Goal: Task Accomplishment & Management: Complete application form

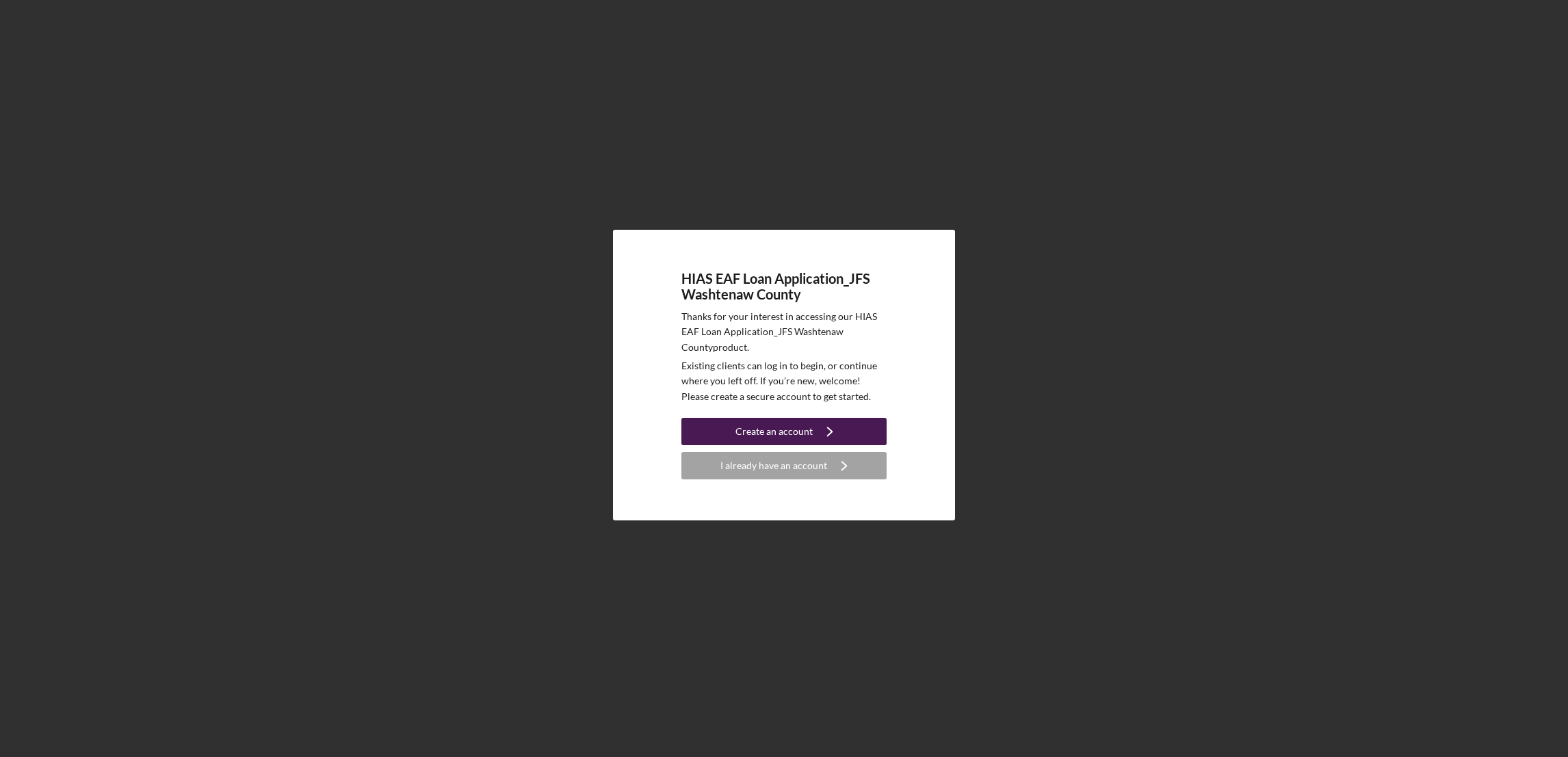
click at [775, 432] on div "Create an account" at bounding box center [773, 431] width 77 height 27
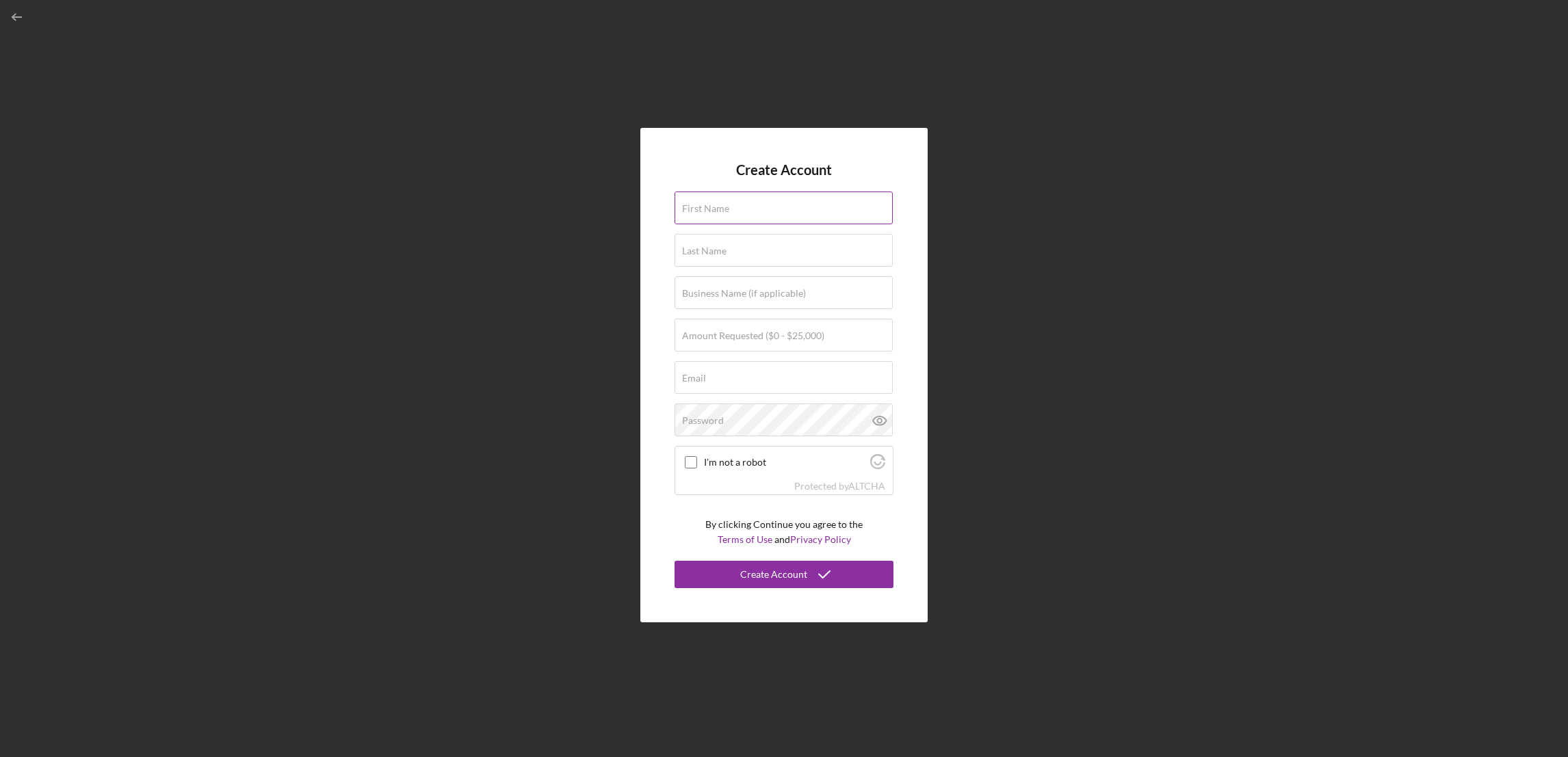
click at [753, 213] on input "First Name" at bounding box center [783, 208] width 219 height 33
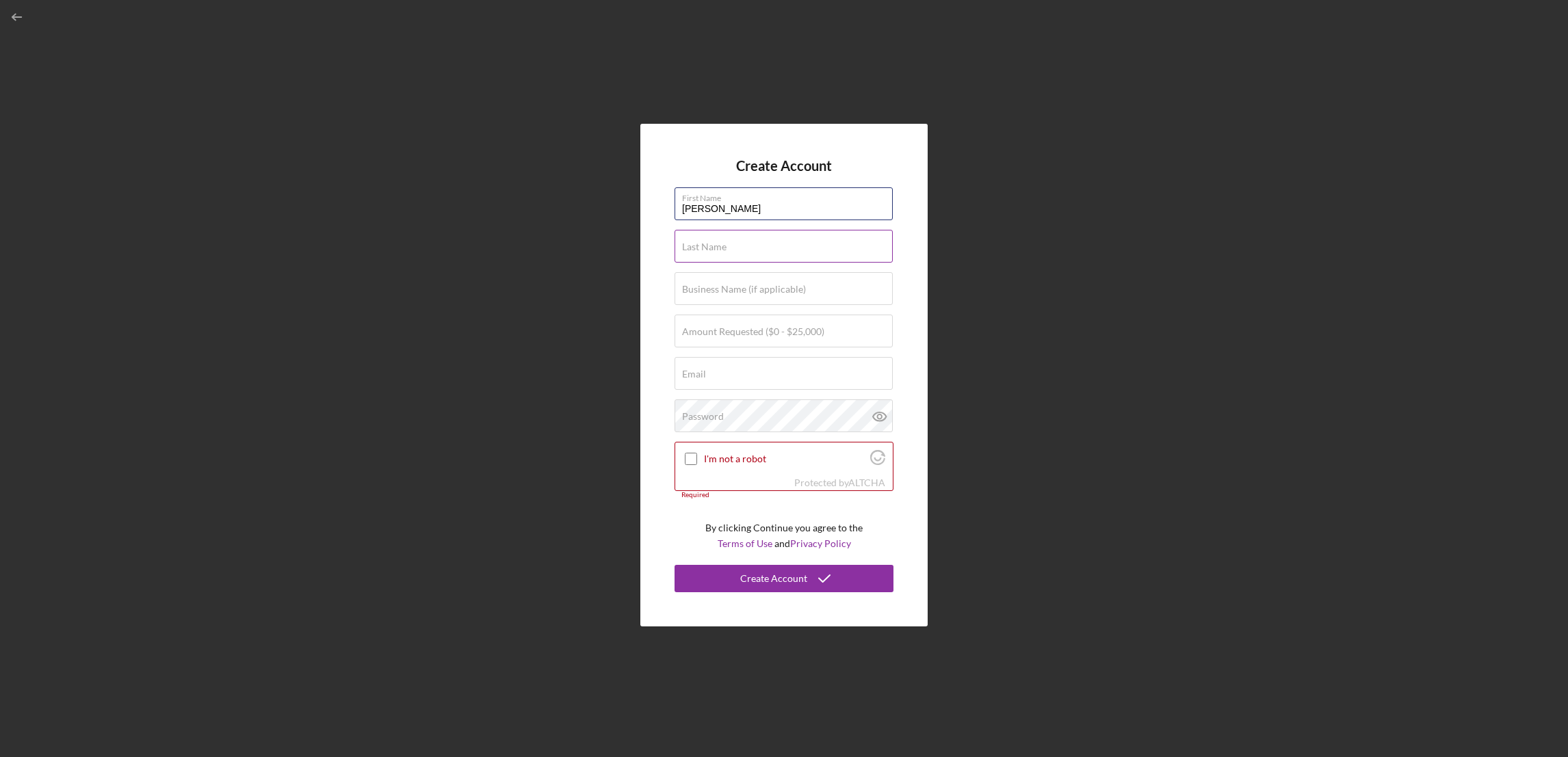
type input "[PERSON_NAME]"
click at [726, 242] on div "Last Name Required" at bounding box center [783, 247] width 219 height 34
type input "Castro"
click at [725, 290] on label "Business Name (if applicable)" at bounding box center [744, 289] width 124 height 11
click at [725, 290] on input "Business Name (if applicable)" at bounding box center [783, 289] width 219 height 33
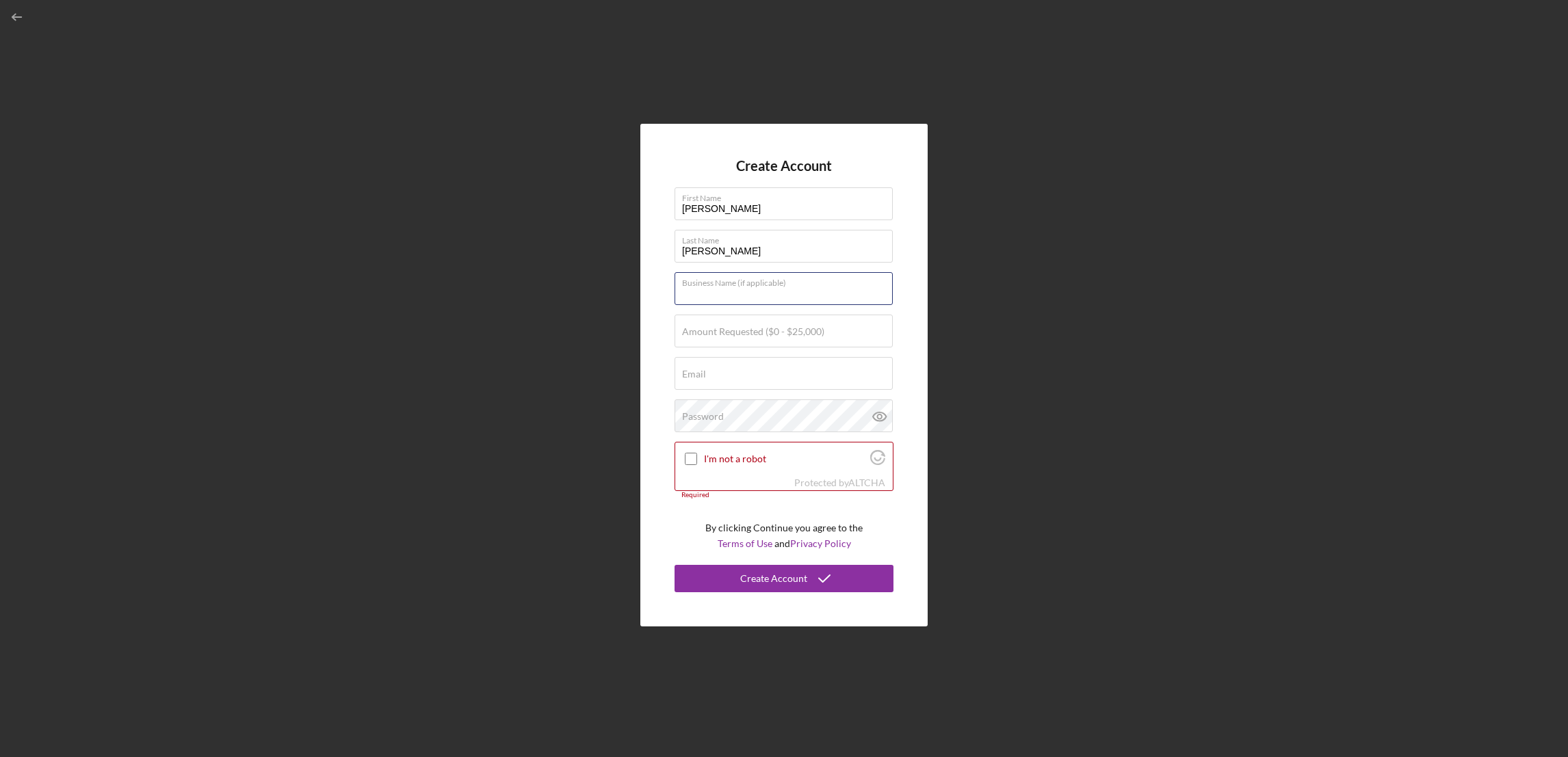
paste input "• Michelle Jomar Cleaning Company LLC"
type input "• Michelle Jomar Cleaning Company LLC"
click at [753, 329] on label "Amount Requested ($0 - $25,000)" at bounding box center [753, 332] width 142 height 11
click at [753, 329] on input "Amount Requested ($0 - $25,000)" at bounding box center [783, 331] width 219 height 33
type input "$5,000"
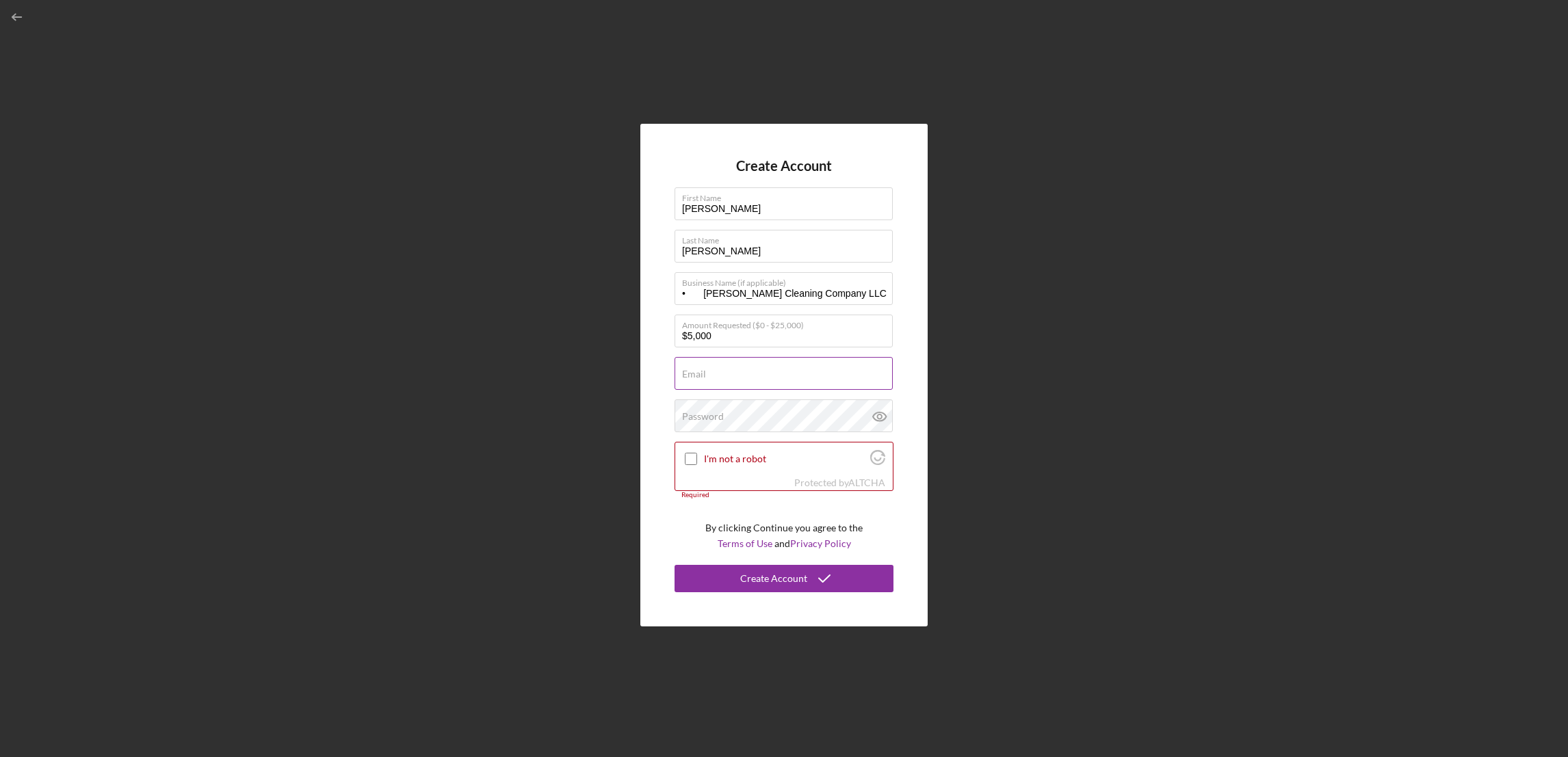
click at [724, 374] on input "Email" at bounding box center [783, 374] width 219 height 33
click at [692, 377] on input "Email" at bounding box center [783, 374] width 219 height 33
type input "[EMAIL_ADDRESS][DOMAIN_NAME]"
click at [763, 409] on div "Password Icon/icon-validation-no At least 12 characters Icon/icon-validation-no…" at bounding box center [783, 416] width 219 height 34
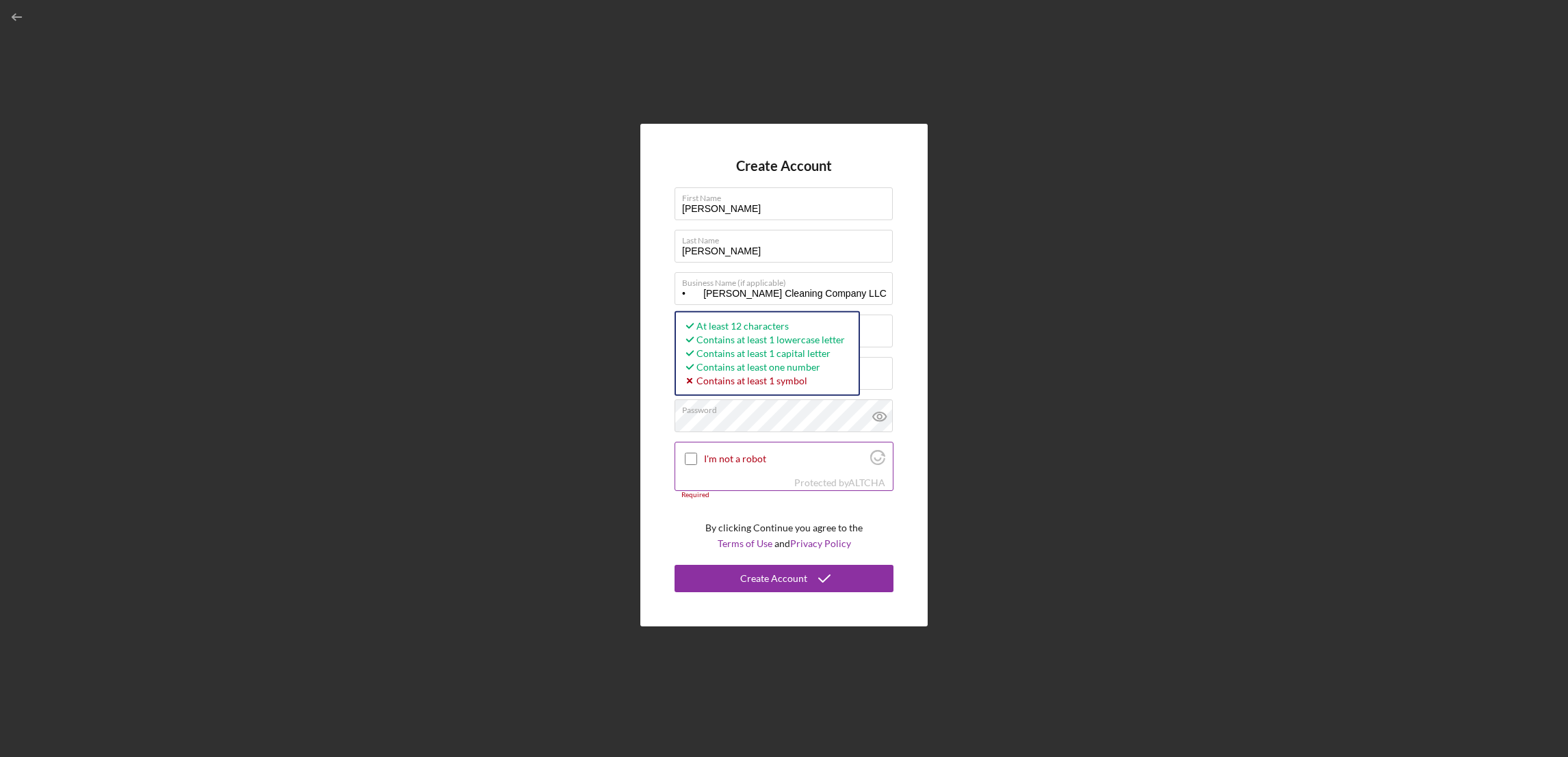
click at [687, 460] on input "I'm not a robot" at bounding box center [691, 458] width 12 height 12
click at [877, 418] on icon at bounding box center [880, 416] width 34 height 34
click at [655, 425] on div "Create Account First Name Marleny Last Name Castro Business Name (if applicable…" at bounding box center [784, 375] width 288 height 502
click at [1146, 433] on div "Create Account First Name Marleny Last Name Castro Business Name (if applicable…" at bounding box center [784, 375] width 1554 height 750
click at [663, 422] on div "Create Account First Name Marleny Last Name Castro Business Name (if applicable…" at bounding box center [784, 375] width 288 height 502
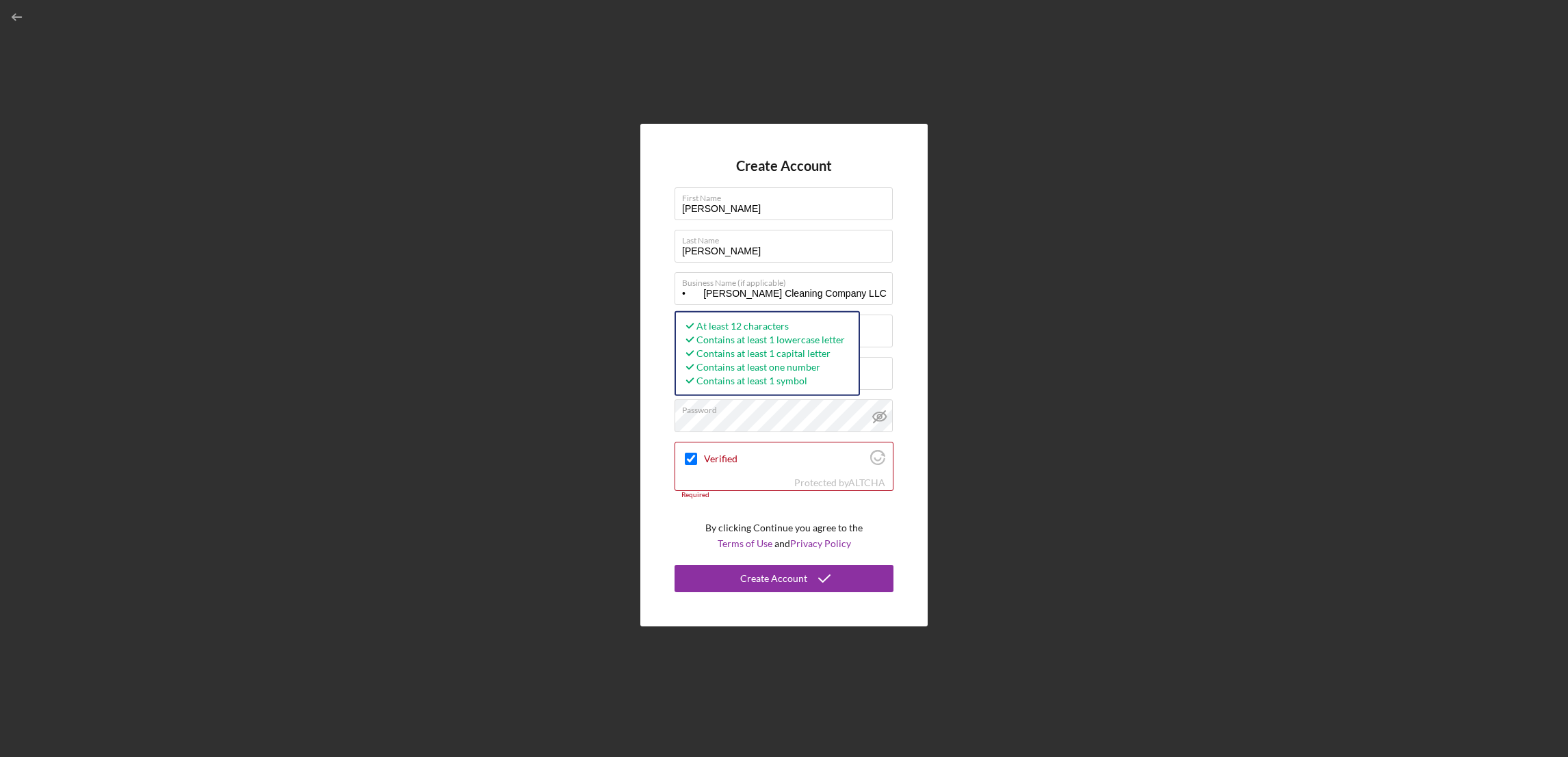
drag, startPoint x: 629, startPoint y: 703, endPoint x: 630, endPoint y: 690, distance: 13.0
click at [629, 703] on div "Create Account First Name Marleny Last Name Castro Business Name (if applicable…" at bounding box center [784, 375] width 1554 height 750
click at [650, 422] on div "Create Account First Name Marleny Last Name Castro Business Name (if applicable…" at bounding box center [784, 375] width 288 height 502
drag, startPoint x: 1085, startPoint y: 495, endPoint x: 1086, endPoint y: 488, distance: 7.1
click at [1085, 495] on div "Create Account First Name Marleny Last Name Castro Business Name (if applicable…" at bounding box center [784, 375] width 1554 height 750
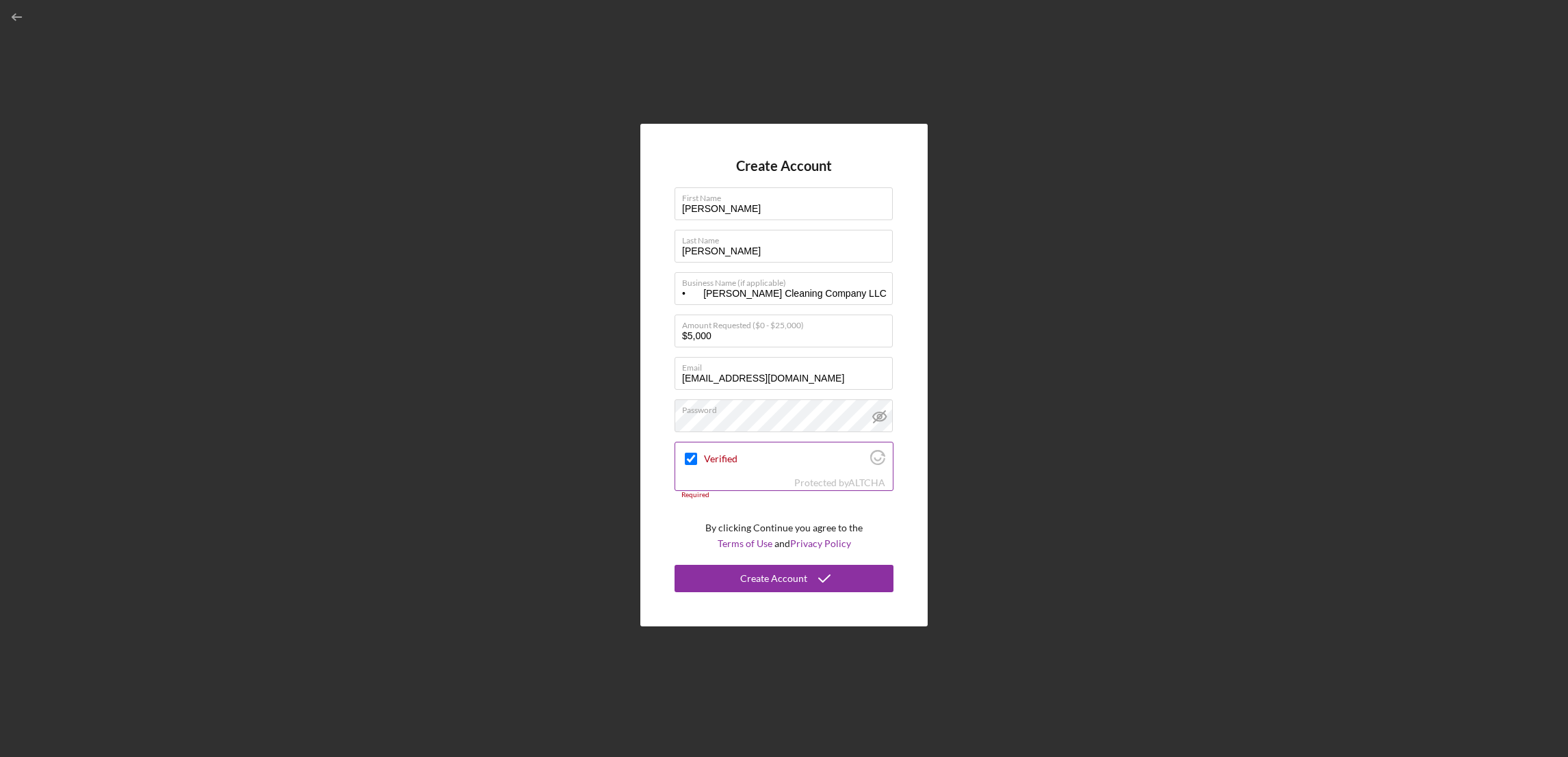
click at [694, 461] on input "Verified" at bounding box center [691, 458] width 12 height 12
click at [782, 580] on div "Create Account" at bounding box center [773, 578] width 67 height 27
click at [687, 461] on input "Verified" at bounding box center [691, 458] width 12 height 12
click at [695, 493] on div "Required" at bounding box center [783, 495] width 219 height 8
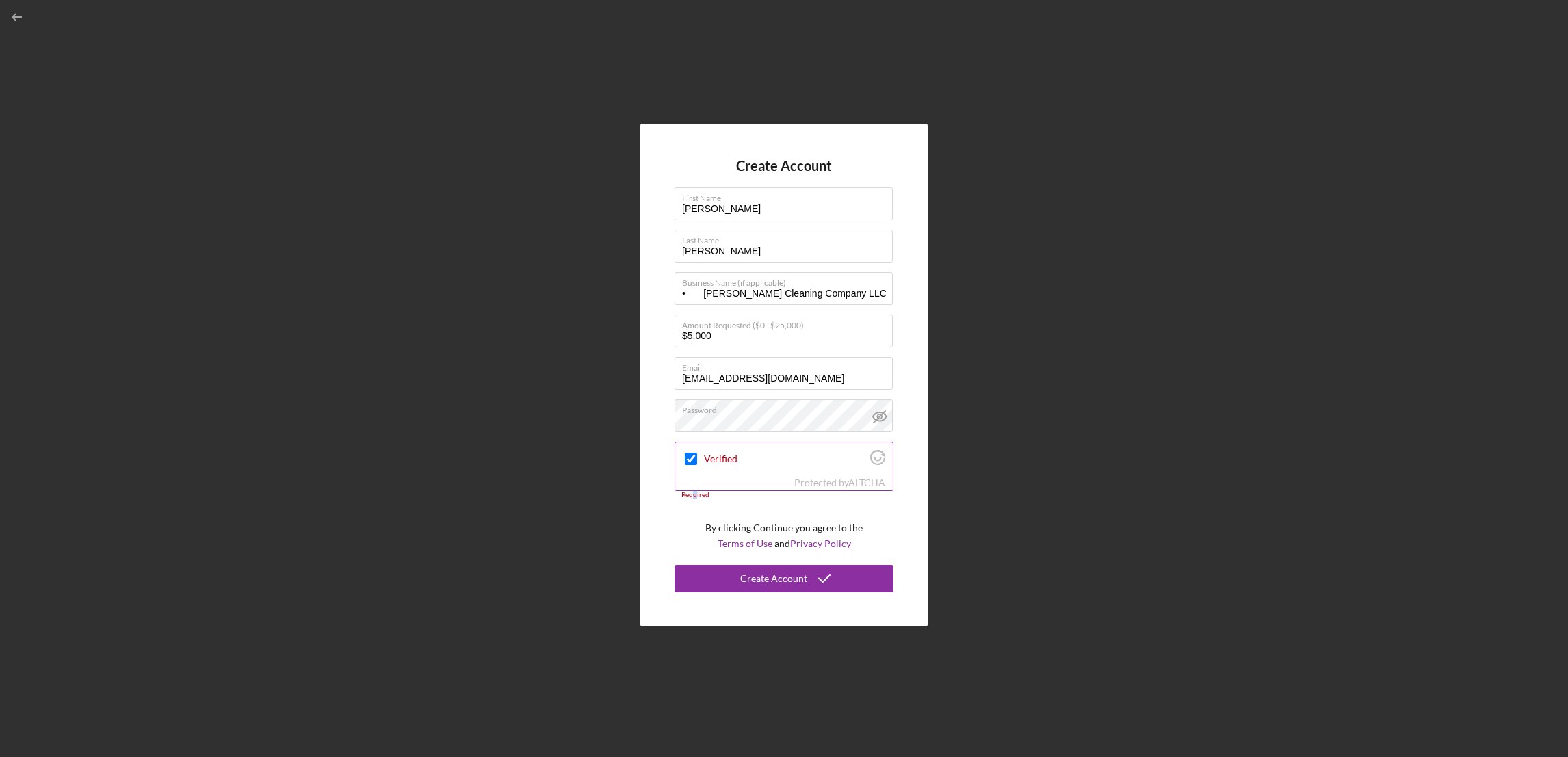
drag, startPoint x: 695, startPoint y: 493, endPoint x: 692, endPoint y: 461, distance: 32.1
click at [692, 461] on input "Verified" at bounding box center [691, 458] width 12 height 12
click at [876, 451] on icon "Visit Altcha.org" at bounding box center [877, 453] width 15 height 7
click at [738, 577] on button "Create Account" at bounding box center [783, 578] width 219 height 27
click at [692, 460] on input "Verified" at bounding box center [691, 458] width 12 height 12
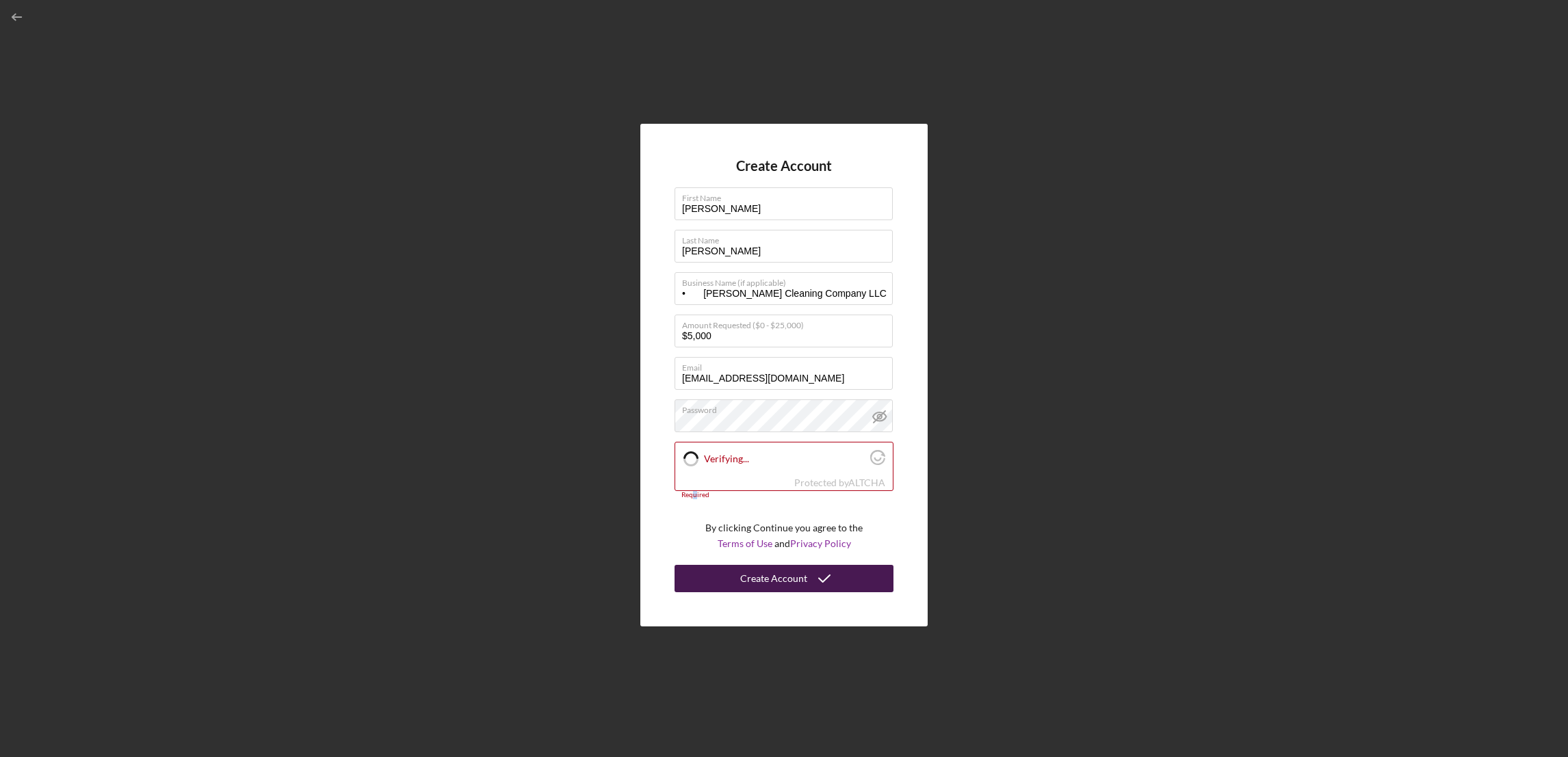
click at [762, 577] on div "Create Account" at bounding box center [773, 578] width 67 height 27
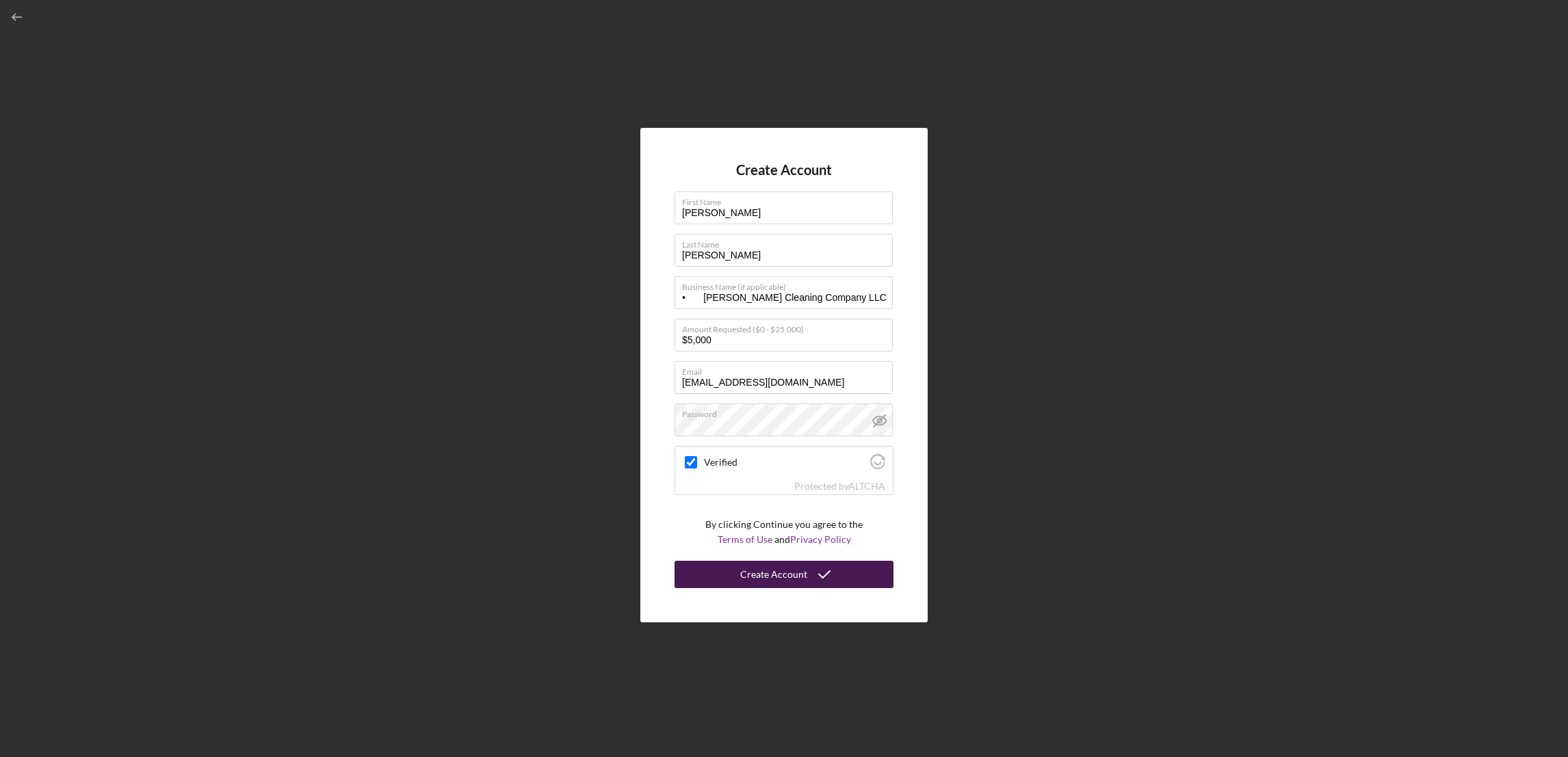
click at [794, 574] on div "Create Account" at bounding box center [773, 574] width 67 height 27
checkbox input "true"
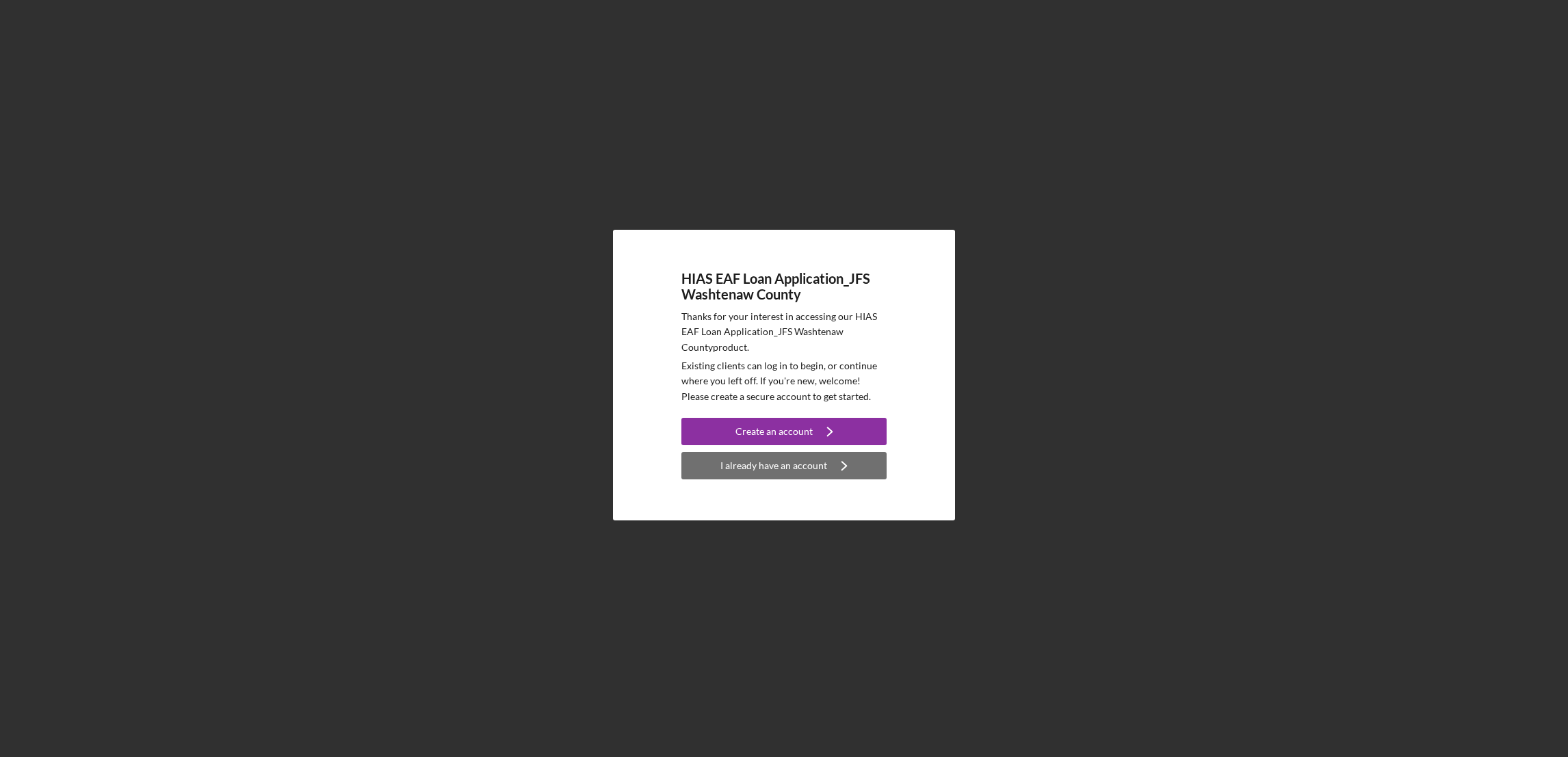
click at [761, 467] on div "I already have an account" at bounding box center [773, 465] width 107 height 27
click at [757, 470] on div "I already have an account" at bounding box center [773, 465] width 107 height 27
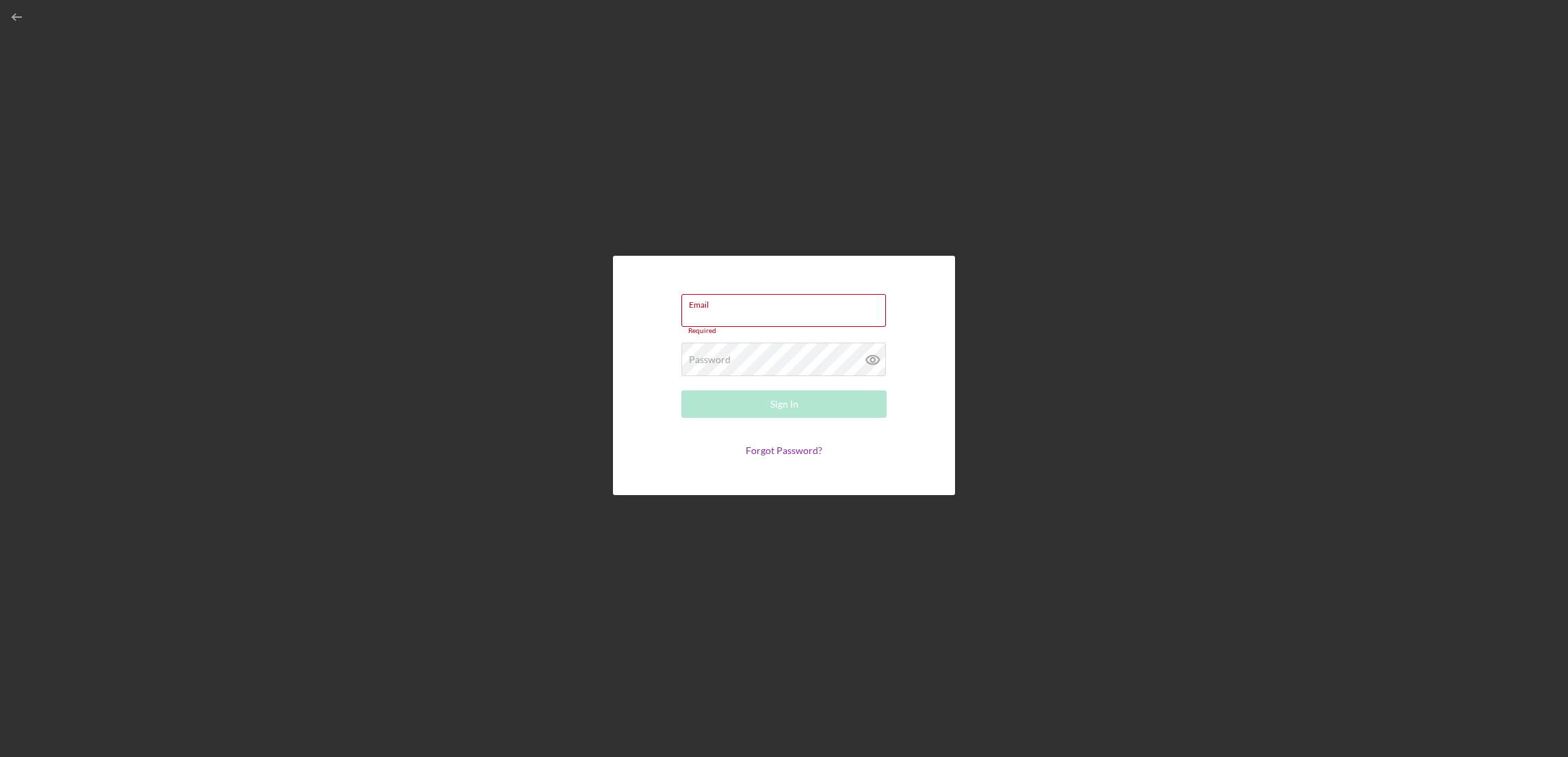
paste input "[EMAIL_ADDRESS][DOMAIN_NAME]"
type input "[EMAIL_ADDRESS][DOMAIN_NAME]"
click at [737, 353] on div "Password Required" at bounding box center [784, 357] width 206 height 34
click at [868, 358] on icon at bounding box center [873, 357] width 34 height 34
click at [763, 446] on link "Forgot Password?" at bounding box center [784, 450] width 77 height 12
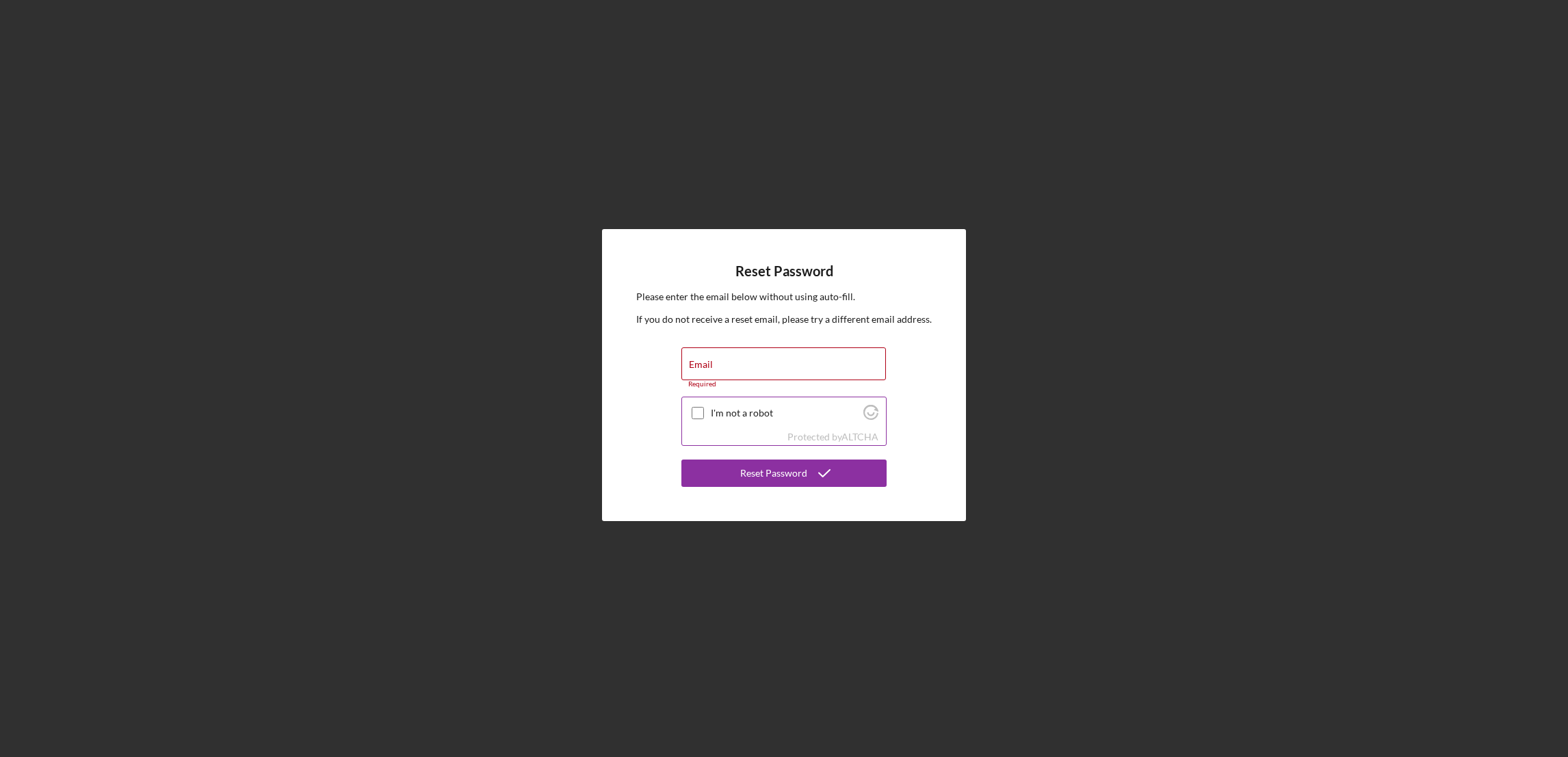
click at [697, 409] on input "I'm not a robot" at bounding box center [698, 413] width 12 height 12
checkbox input "true"
click at [782, 473] on div "Reset Password" at bounding box center [773, 472] width 67 height 27
click at [785, 471] on div "Reset Password" at bounding box center [773, 472] width 67 height 27
click at [785, 472] on div "Reset Password" at bounding box center [773, 472] width 67 height 27
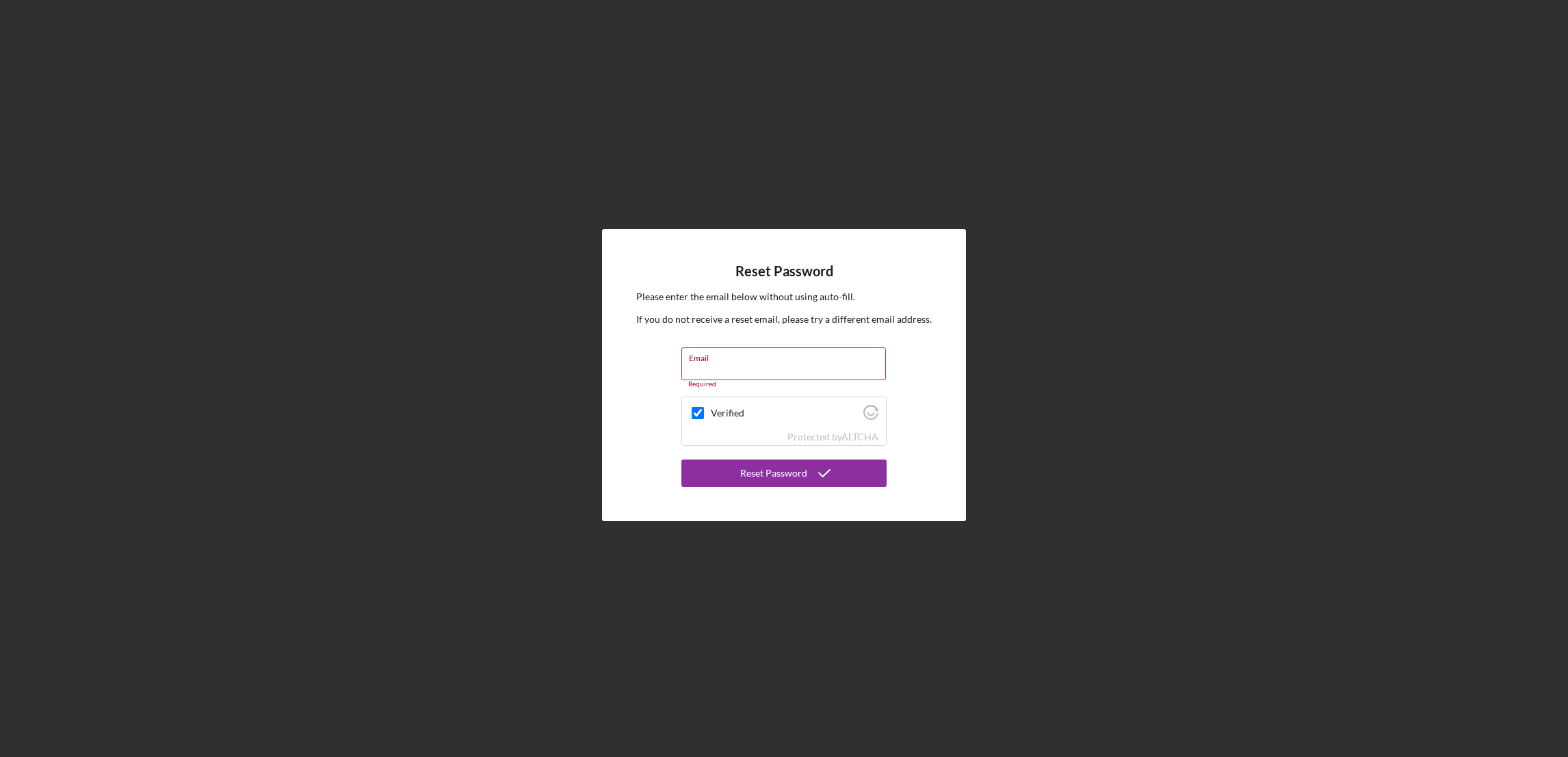
click at [754, 356] on div "Email Required" at bounding box center [784, 368] width 206 height 41
paste input "[EMAIL_ADDRESS][DOMAIN_NAME]"
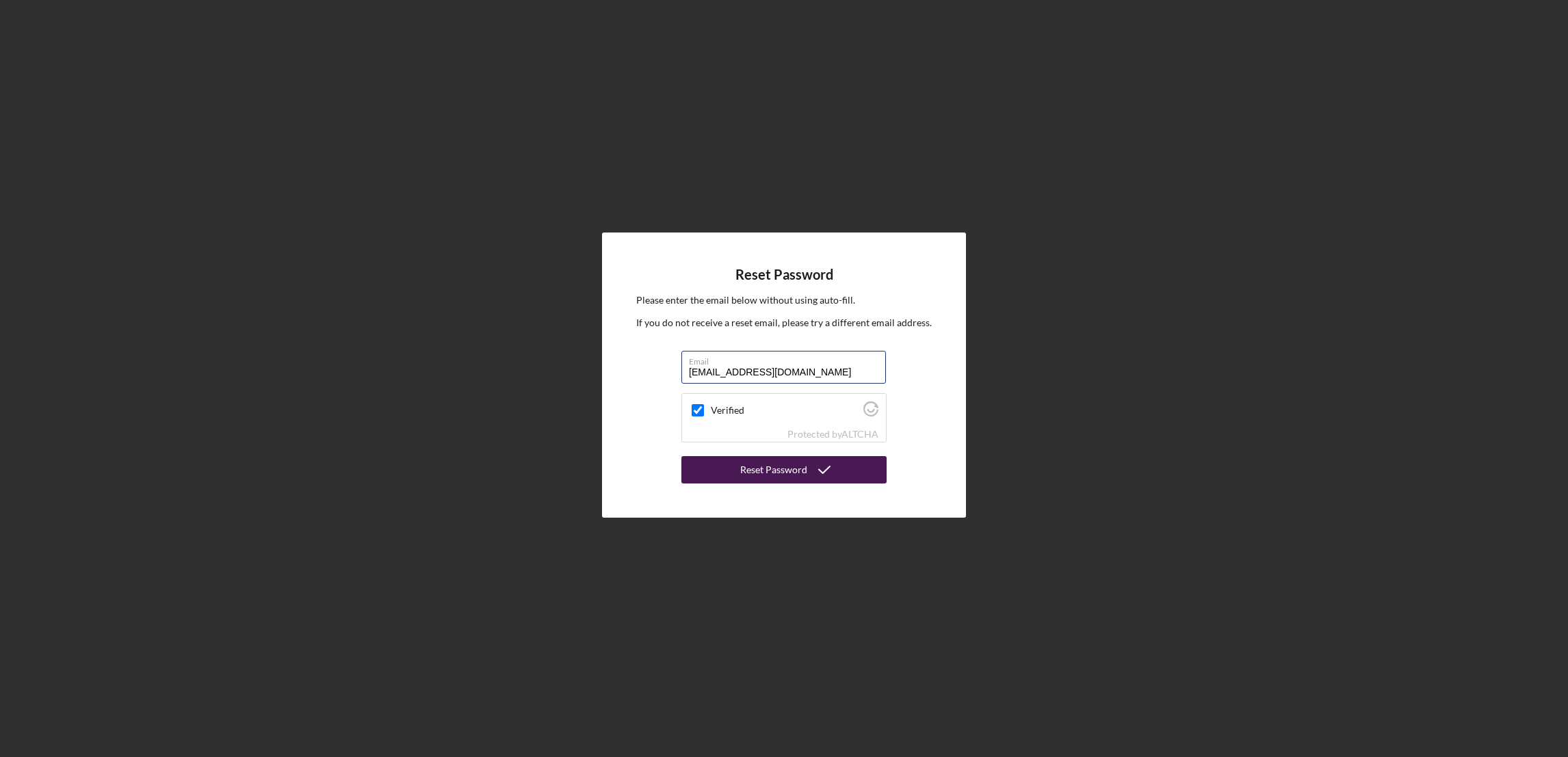
type input "[EMAIL_ADDRESS][DOMAIN_NAME]"
click at [786, 468] on div "Reset Password" at bounding box center [773, 469] width 67 height 27
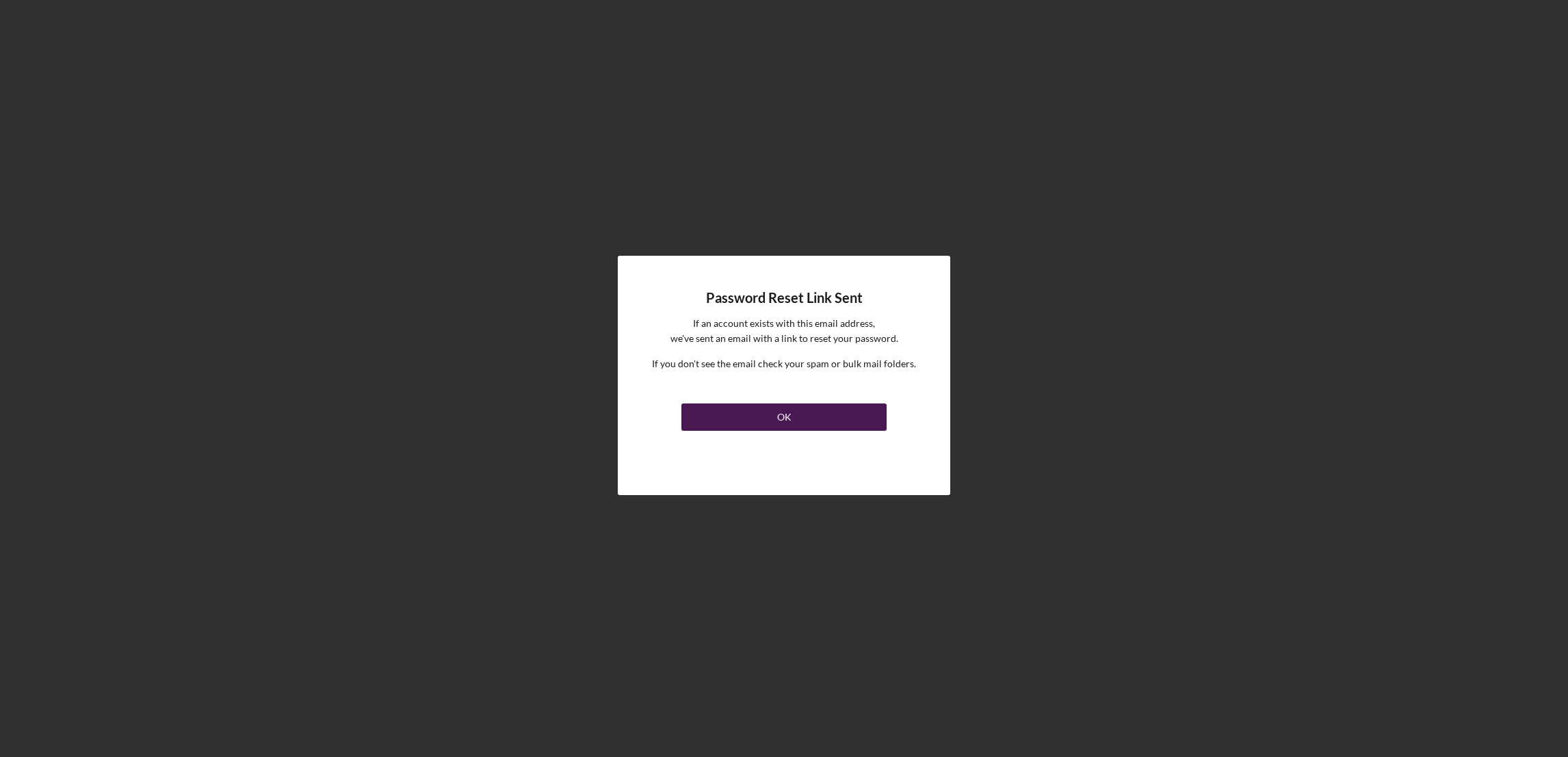
click at [768, 418] on button "OK" at bounding box center [784, 416] width 206 height 27
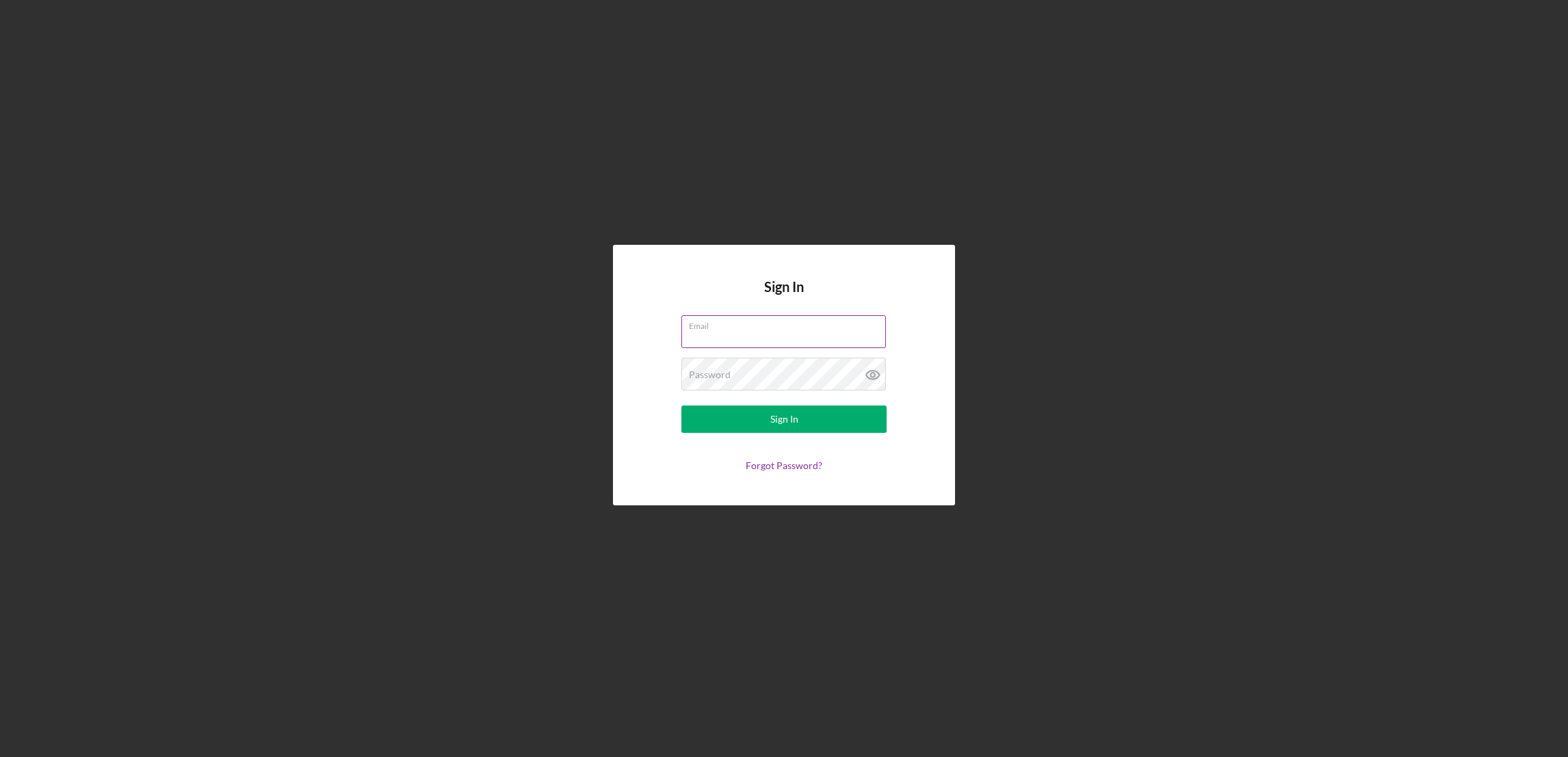
click at [772, 340] on input "Email" at bounding box center [783, 332] width 205 height 33
type input "marlenygutierrez744@gmail.com"
click at [922, 373] on div "Sign In Email marlenygutierrez744@gmail.com Password Required Sign In Forgot Pa…" at bounding box center [784, 375] width 343 height 261
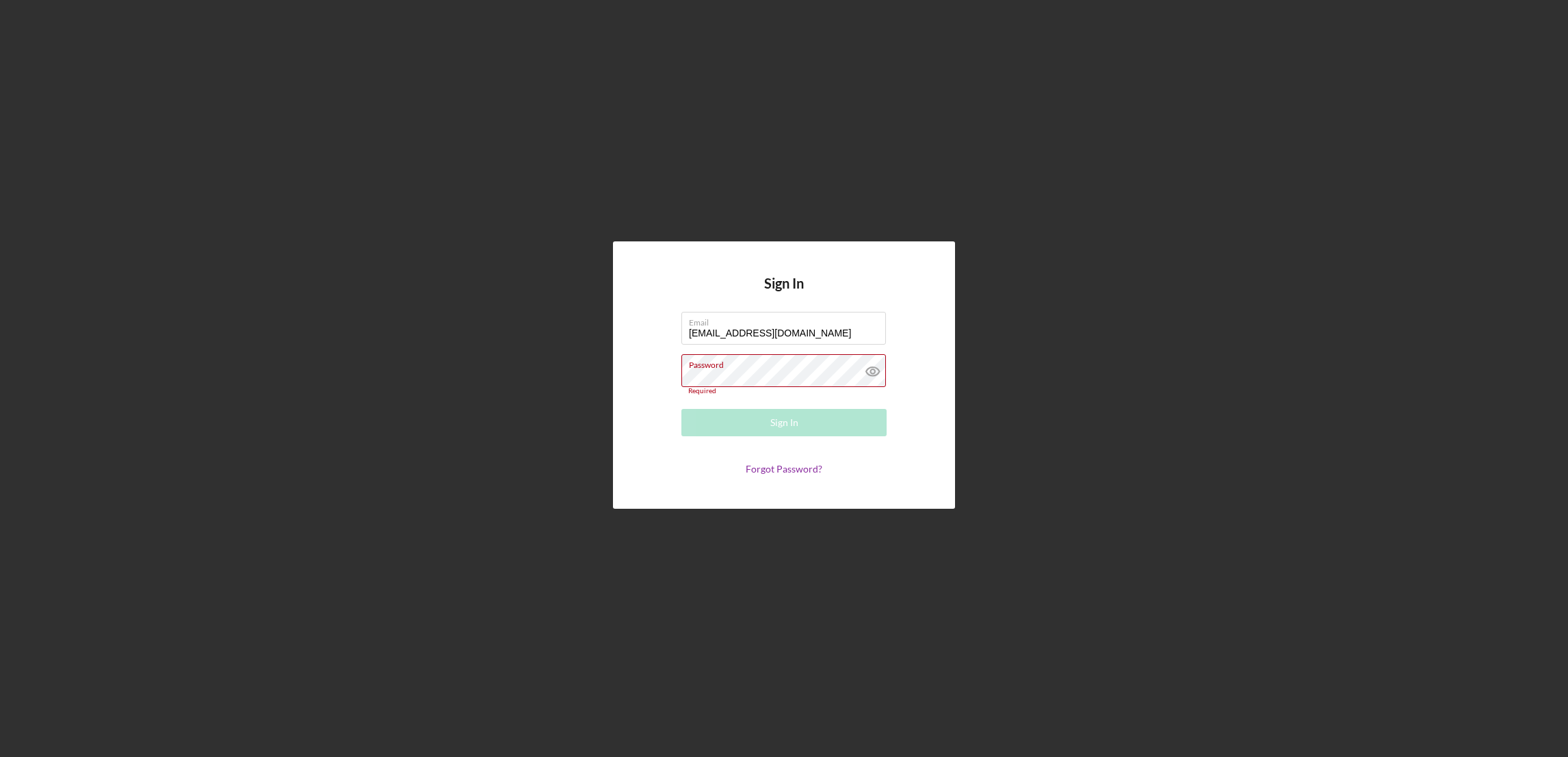
click at [1055, 363] on div "Sign In Email marlenygutierrez744@gmail.com Password Required Sign In Forgot Pa…" at bounding box center [784, 375] width 1554 height 750
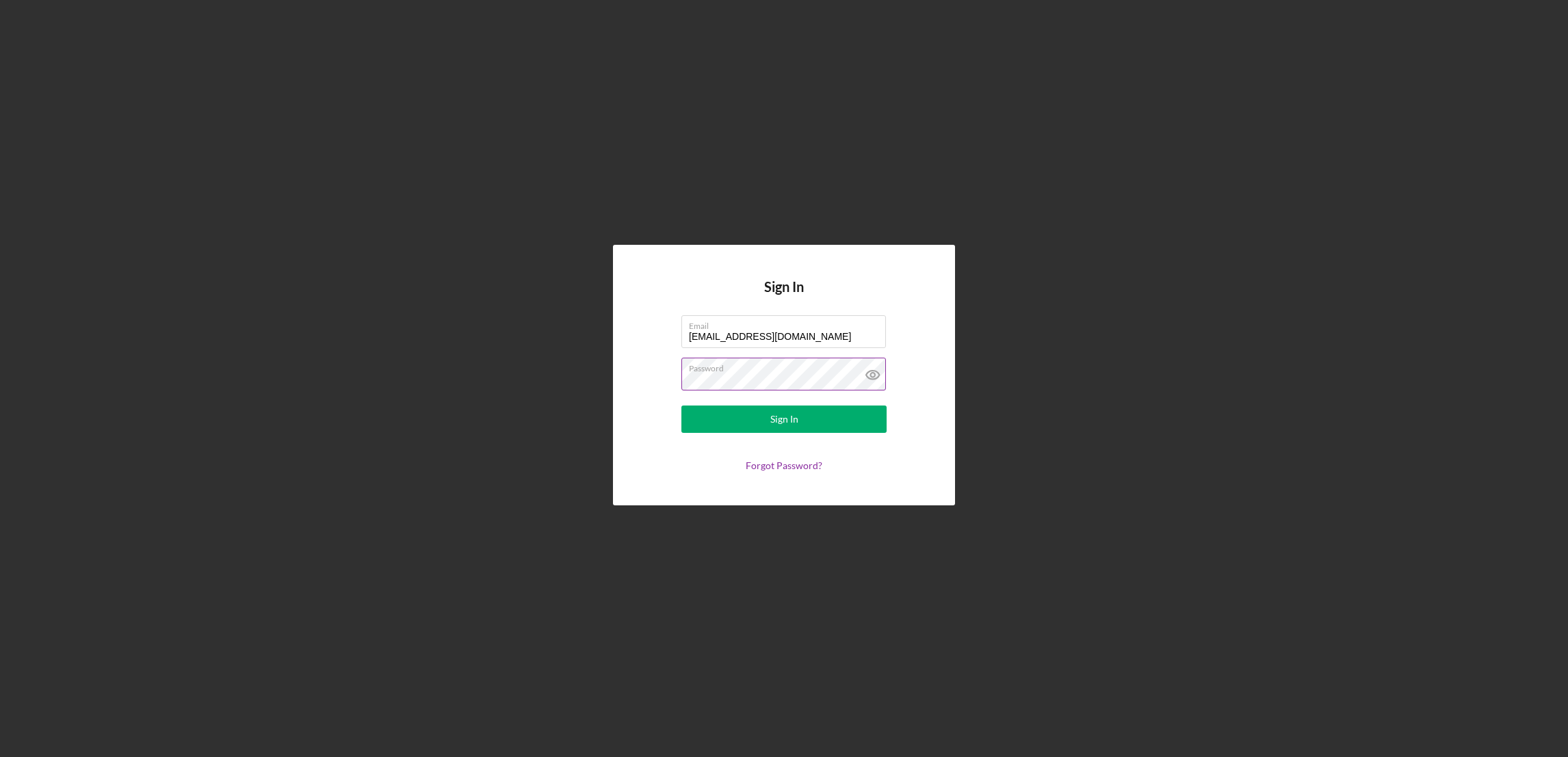
click at [869, 375] on icon at bounding box center [873, 375] width 34 height 34
click at [789, 418] on div "Sign In" at bounding box center [784, 418] width 28 height 27
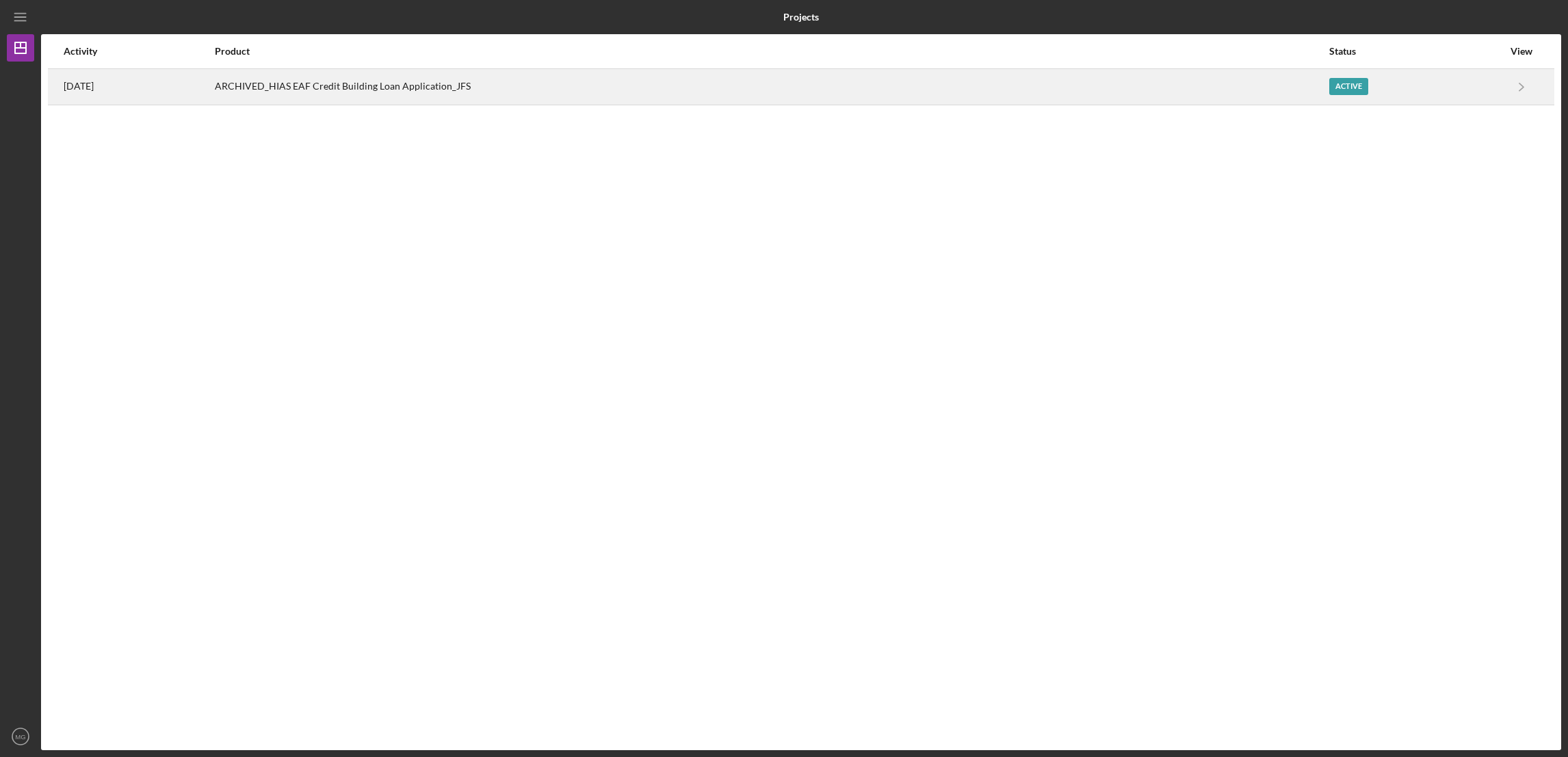
click at [1352, 87] on div "Active" at bounding box center [1348, 86] width 39 height 17
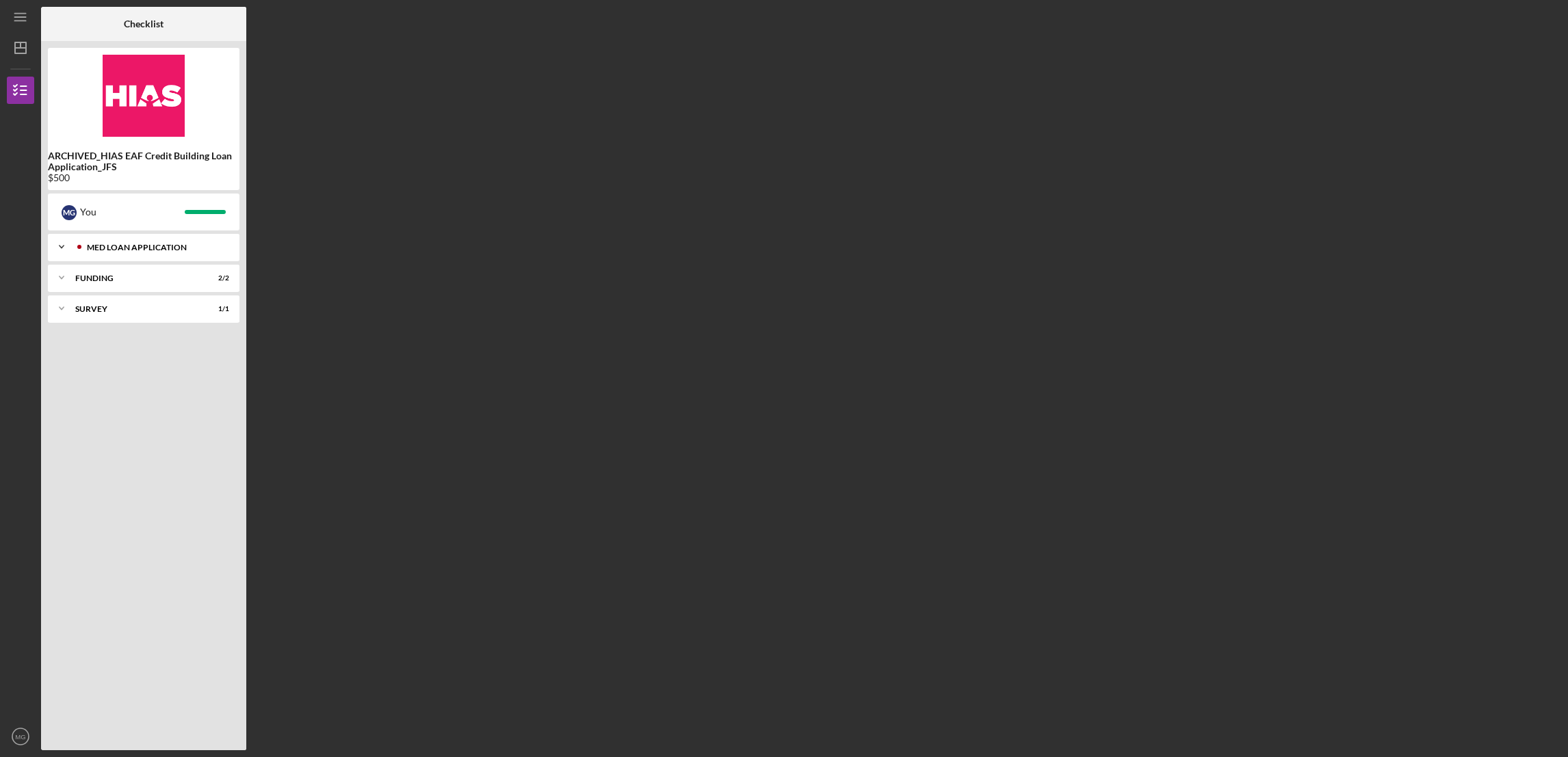
click at [157, 247] on div "MED Loan Application" at bounding box center [155, 248] width 136 height 8
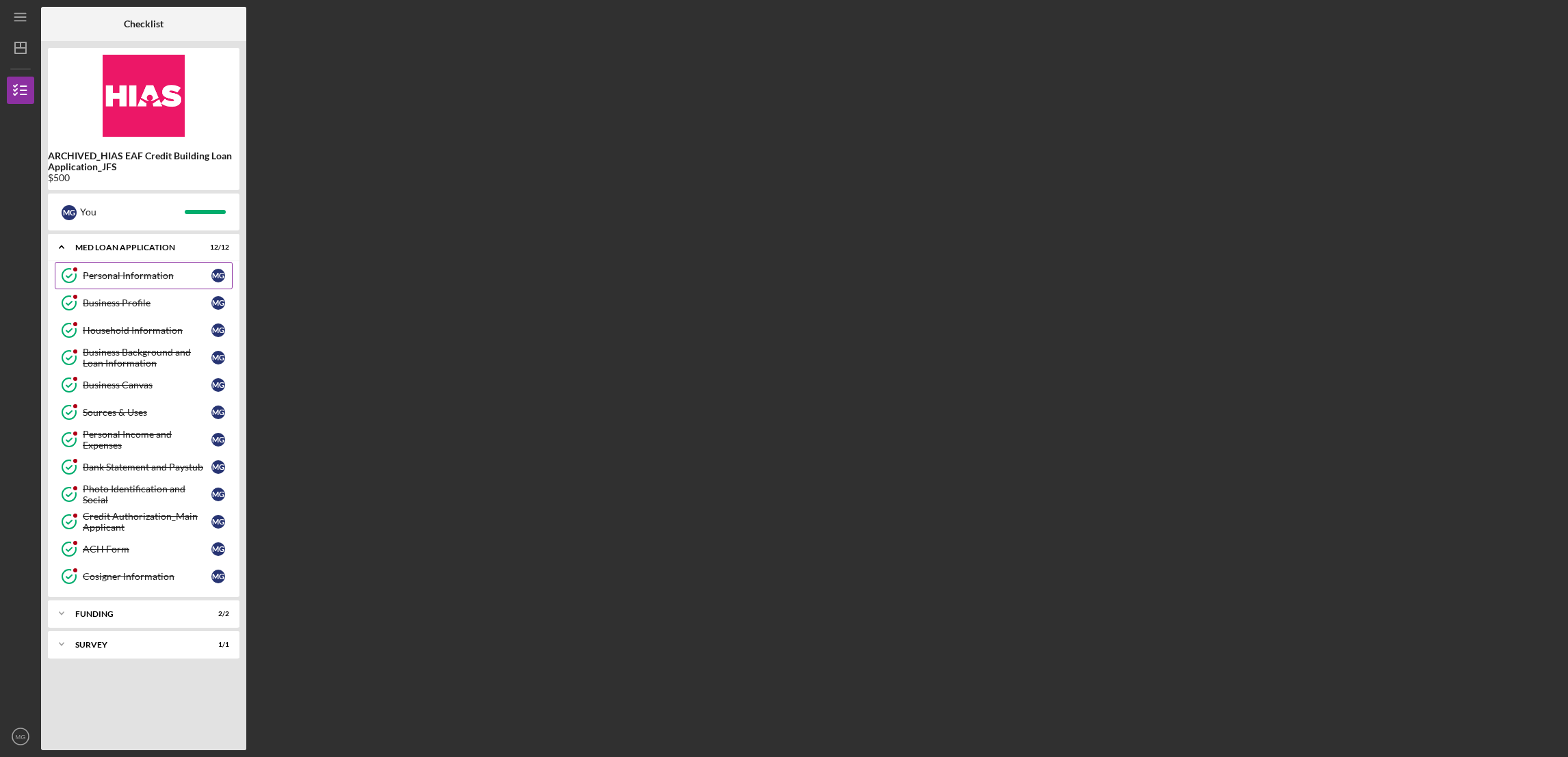
click at [147, 276] on div "Personal Information" at bounding box center [147, 276] width 129 height 11
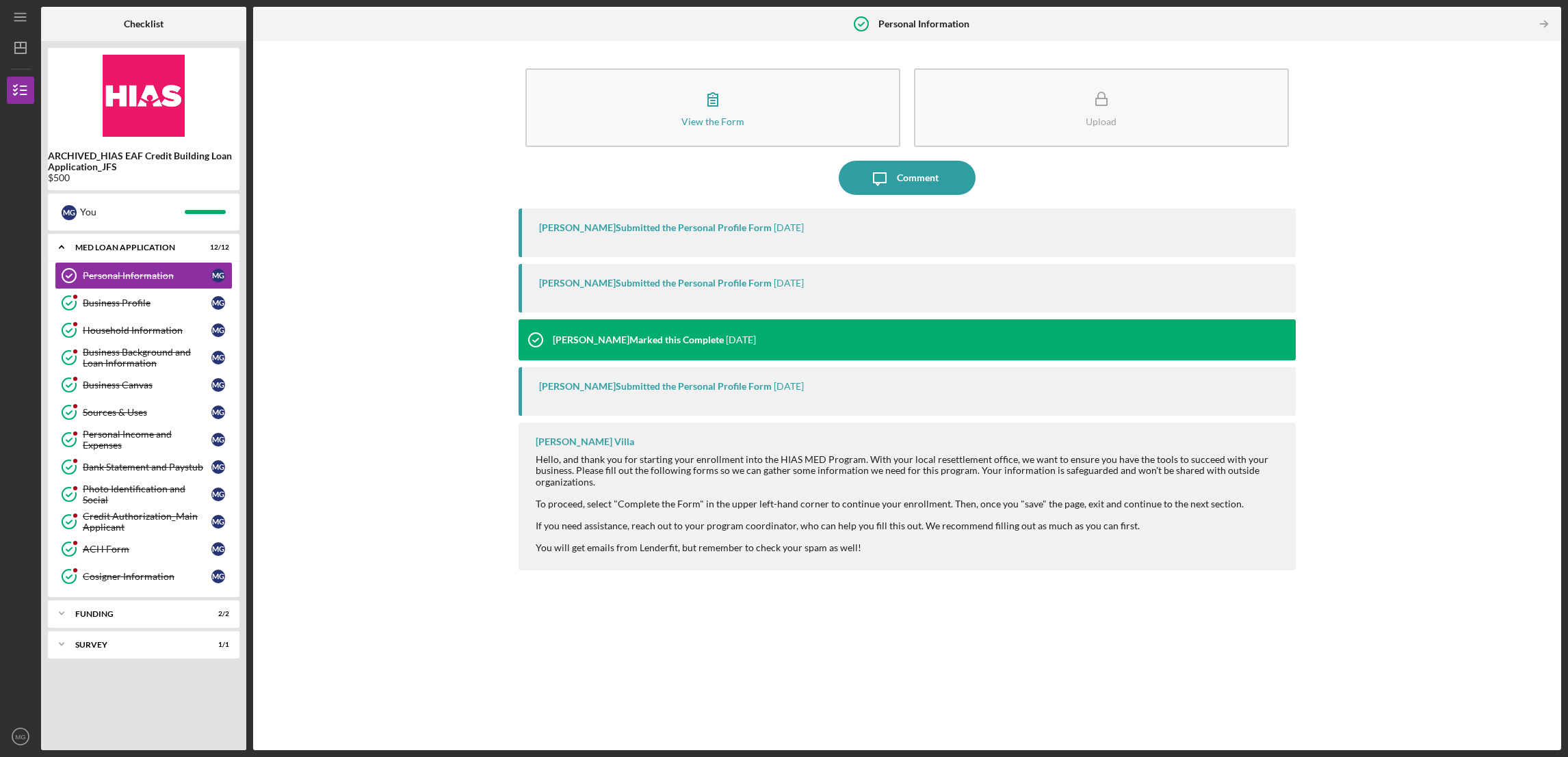
click at [600, 229] on div "Odell Palacio Submitted the Personal Profile Form" at bounding box center [655, 228] width 233 height 11
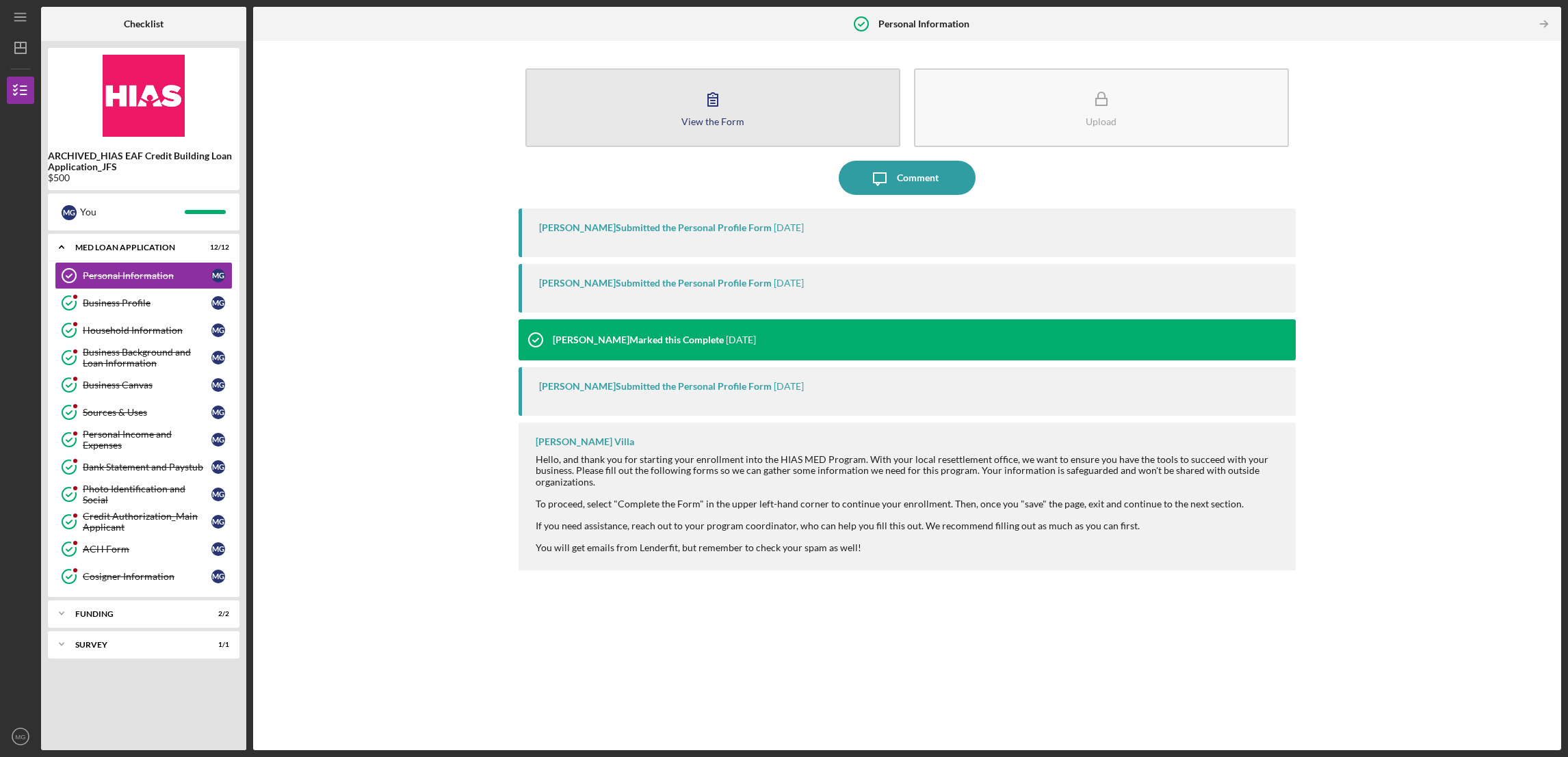
click at [717, 124] on div "View the Form" at bounding box center [712, 121] width 63 height 10
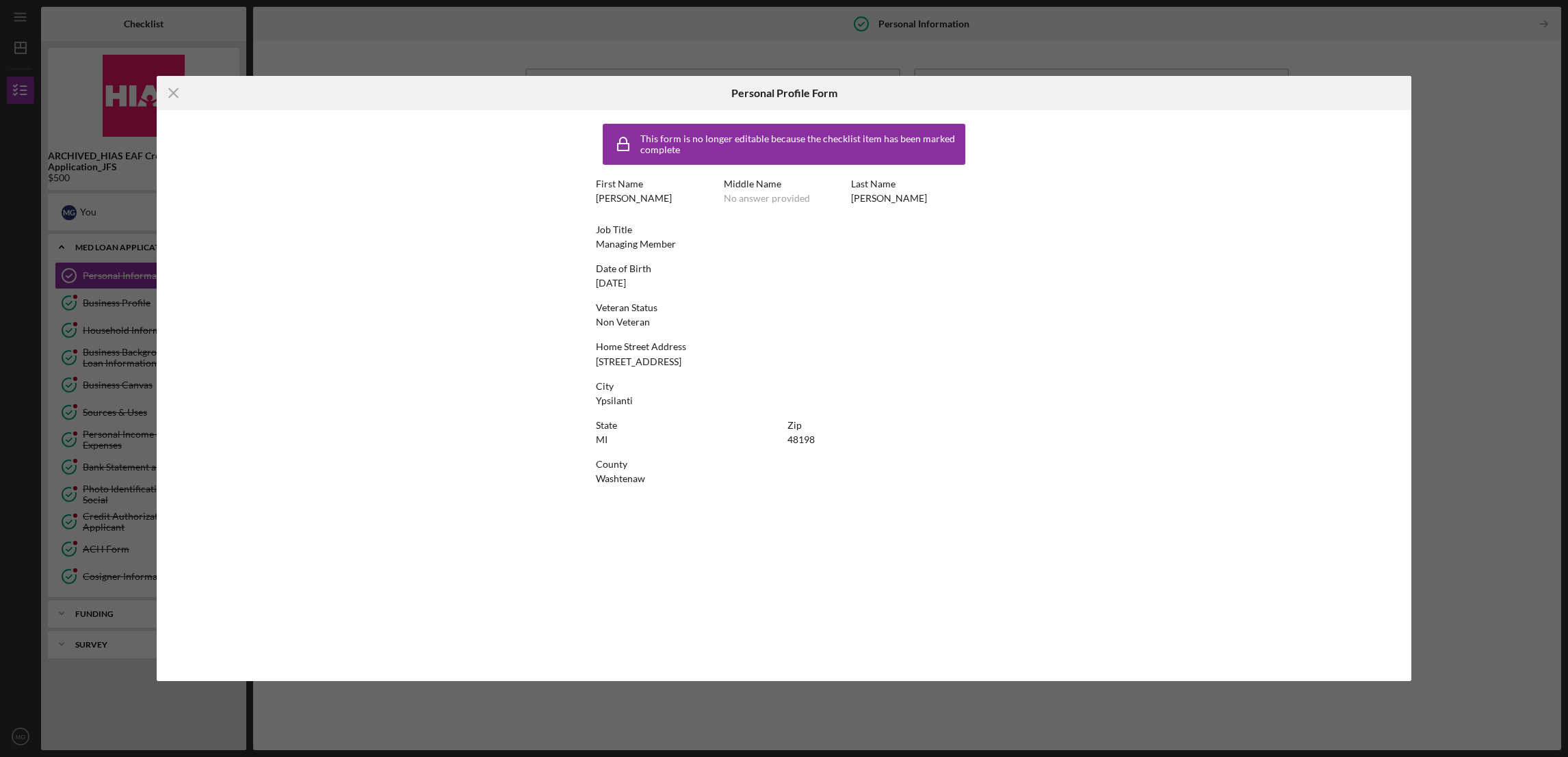
click at [1229, 32] on div "Icon/Menu Close Personal Profile Form This form is no longer editable because t…" at bounding box center [784, 378] width 1568 height 757
click at [173, 93] on line at bounding box center [173, 92] width 9 height 9
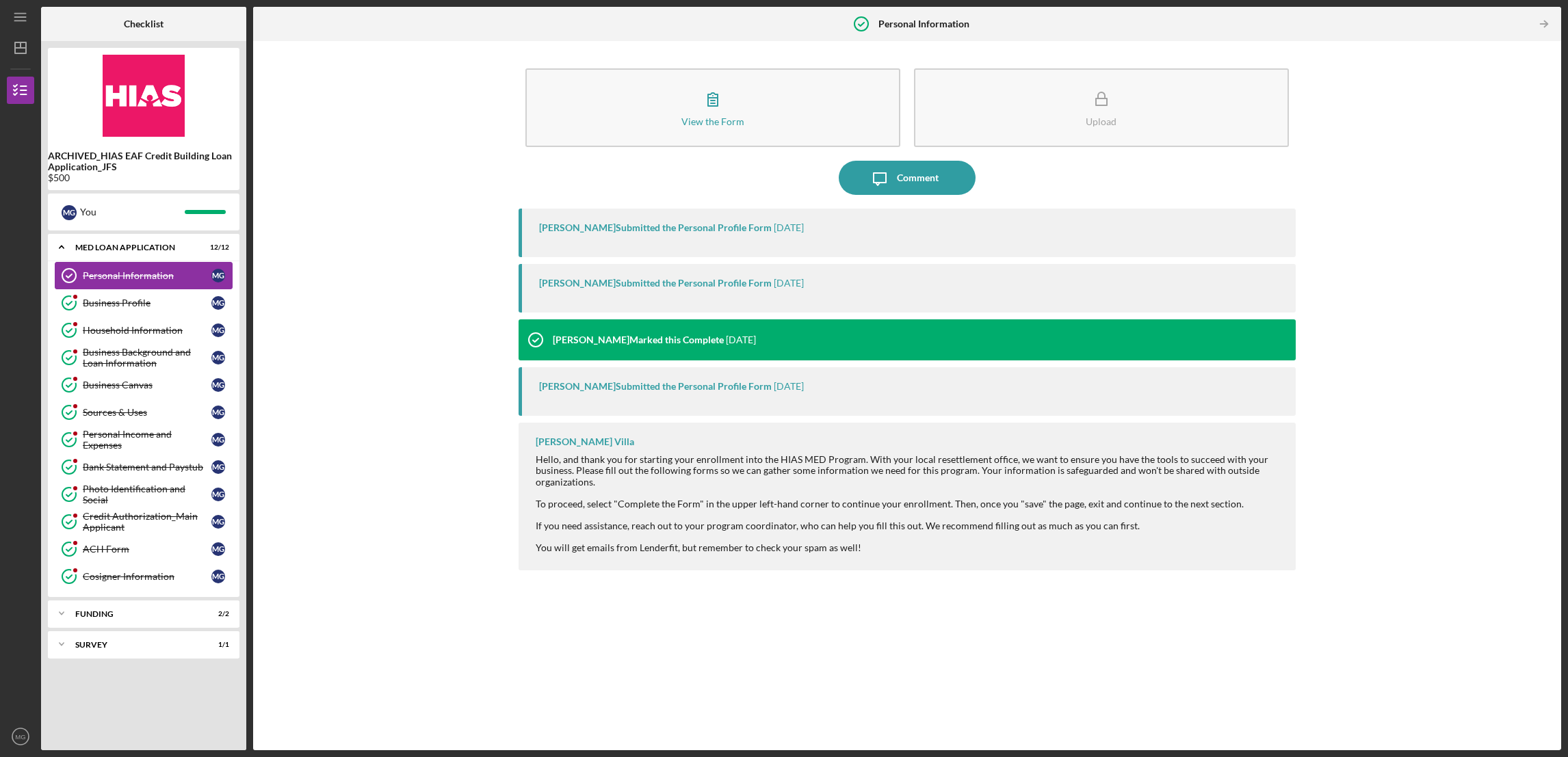
click at [116, 279] on div "Personal Information" at bounding box center [147, 276] width 129 height 11
click at [1543, 21] on icon "Icon/Table Pagination Arrow" at bounding box center [1543, 24] width 31 height 31
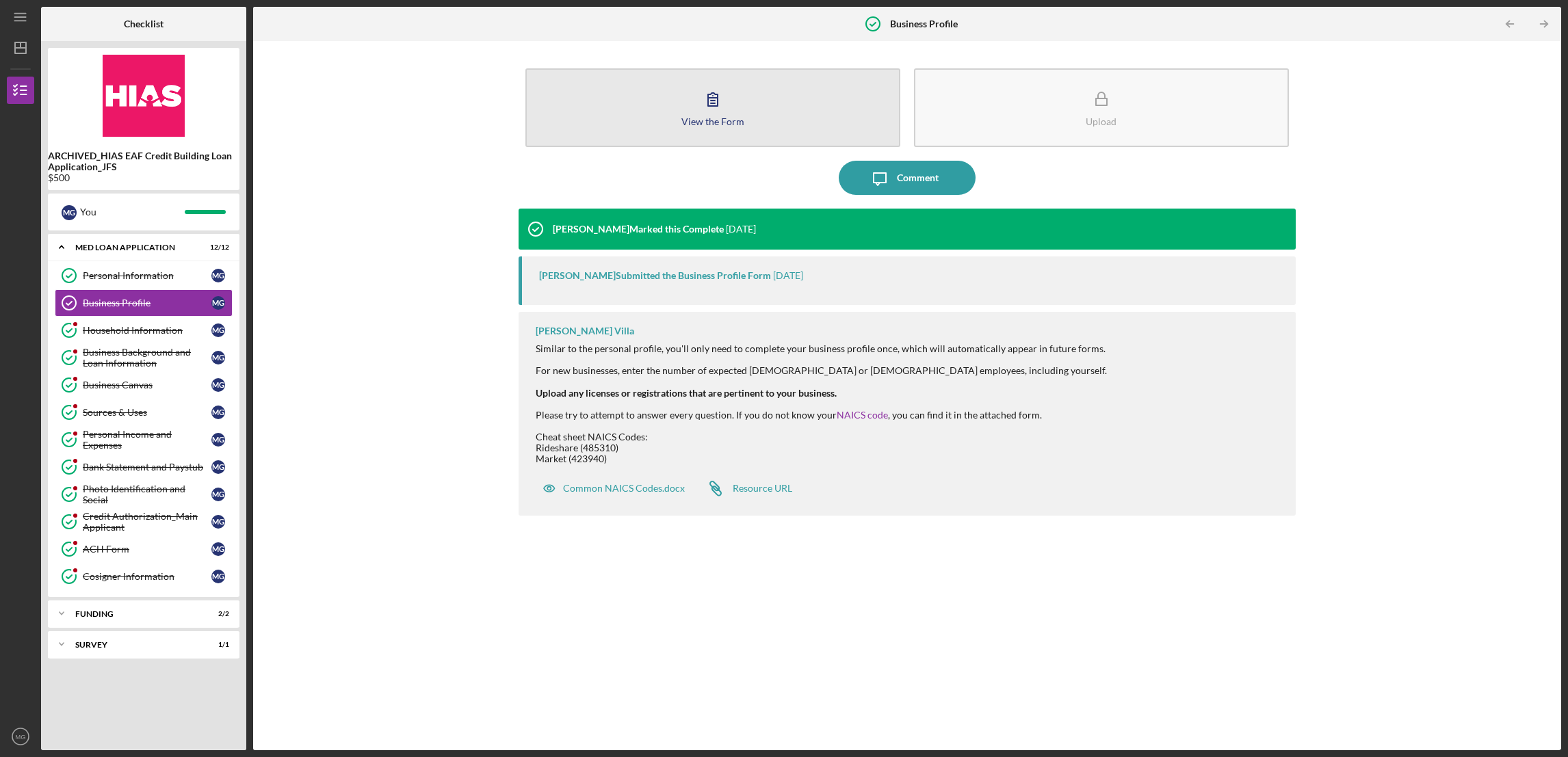
click at [712, 112] on icon "button" at bounding box center [713, 99] width 34 height 34
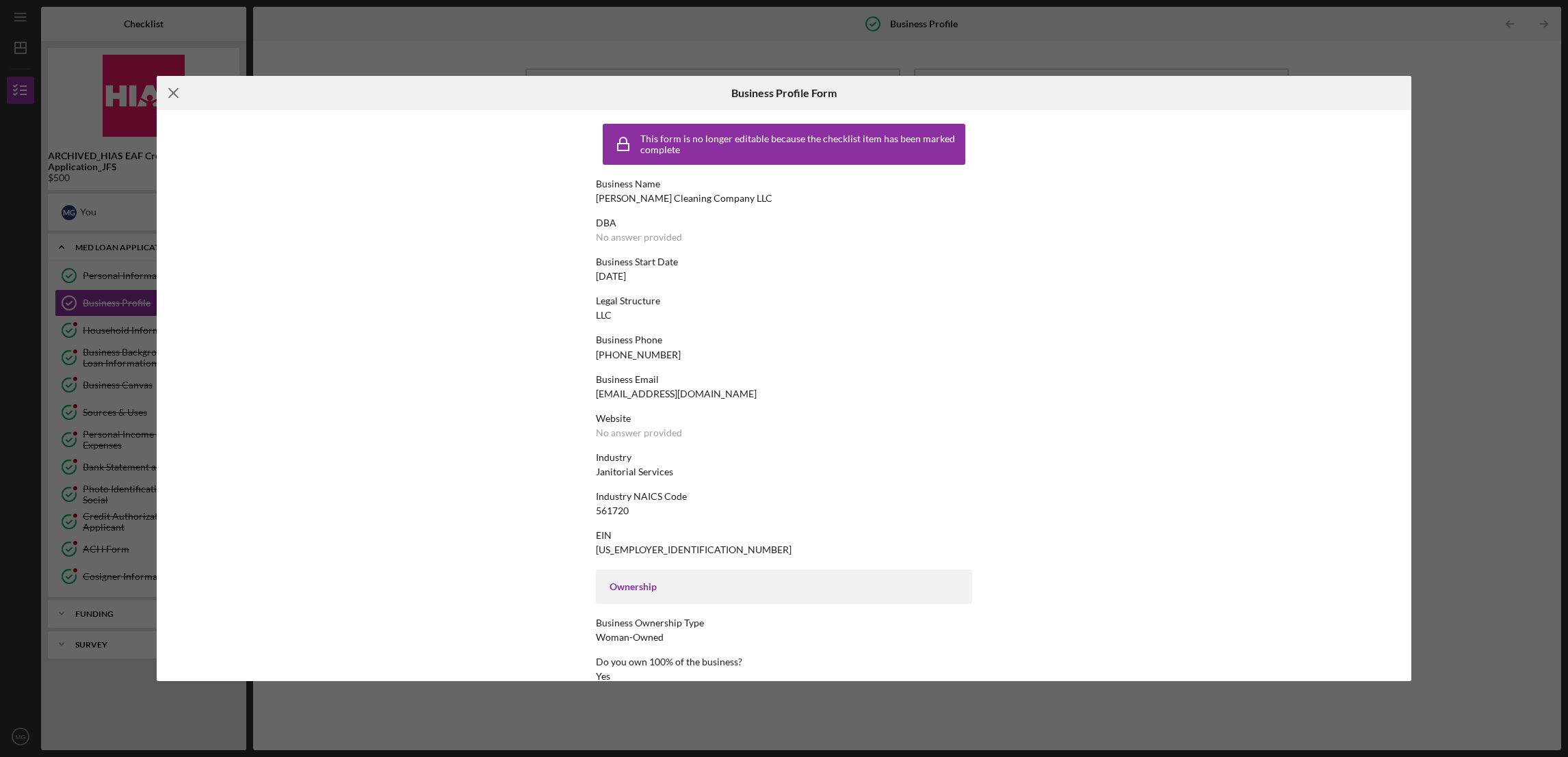
click at [178, 94] on icon "Icon/Menu Close" at bounding box center [174, 93] width 34 height 34
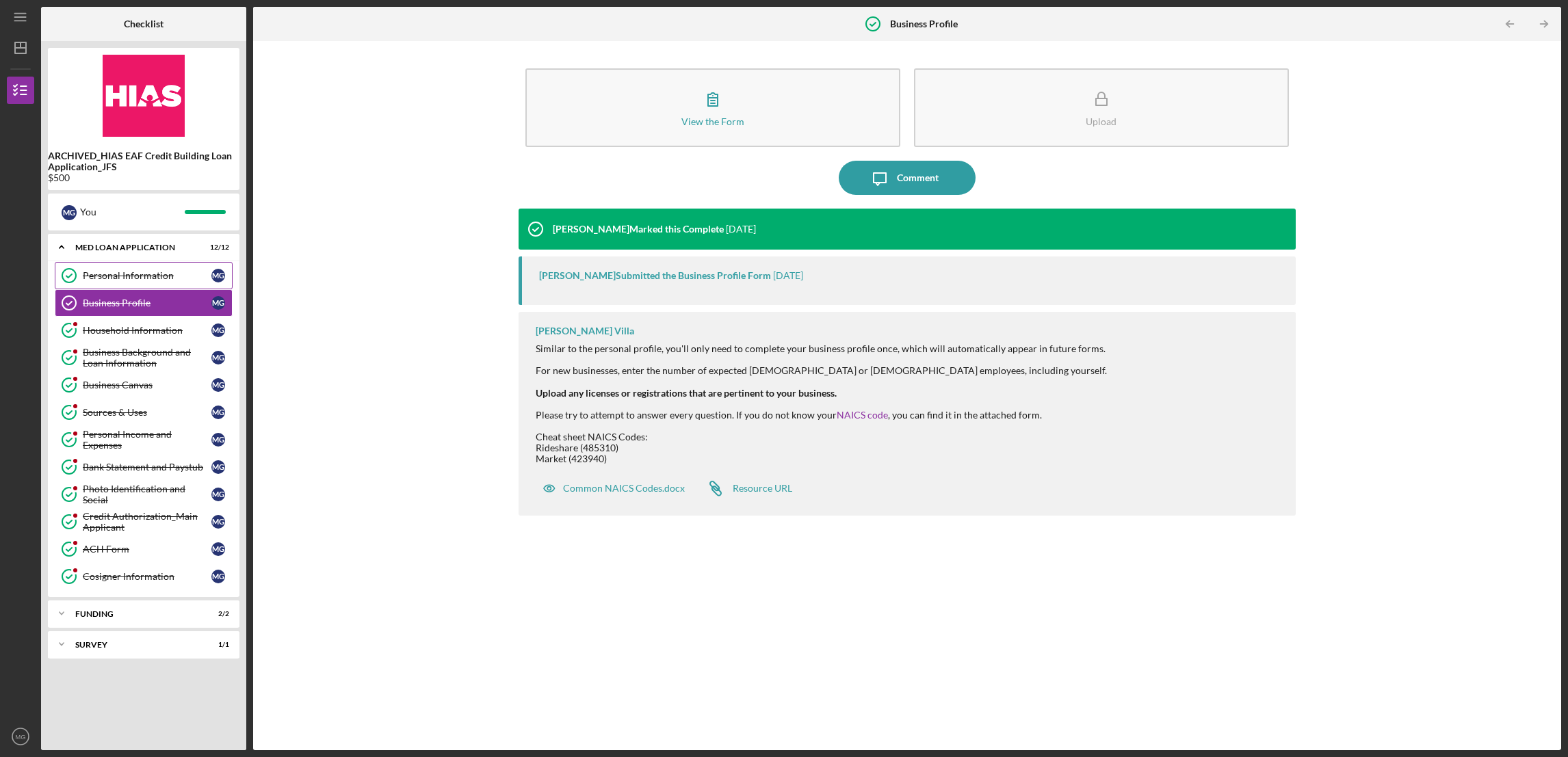
click at [137, 272] on div "Personal Information" at bounding box center [147, 276] width 129 height 11
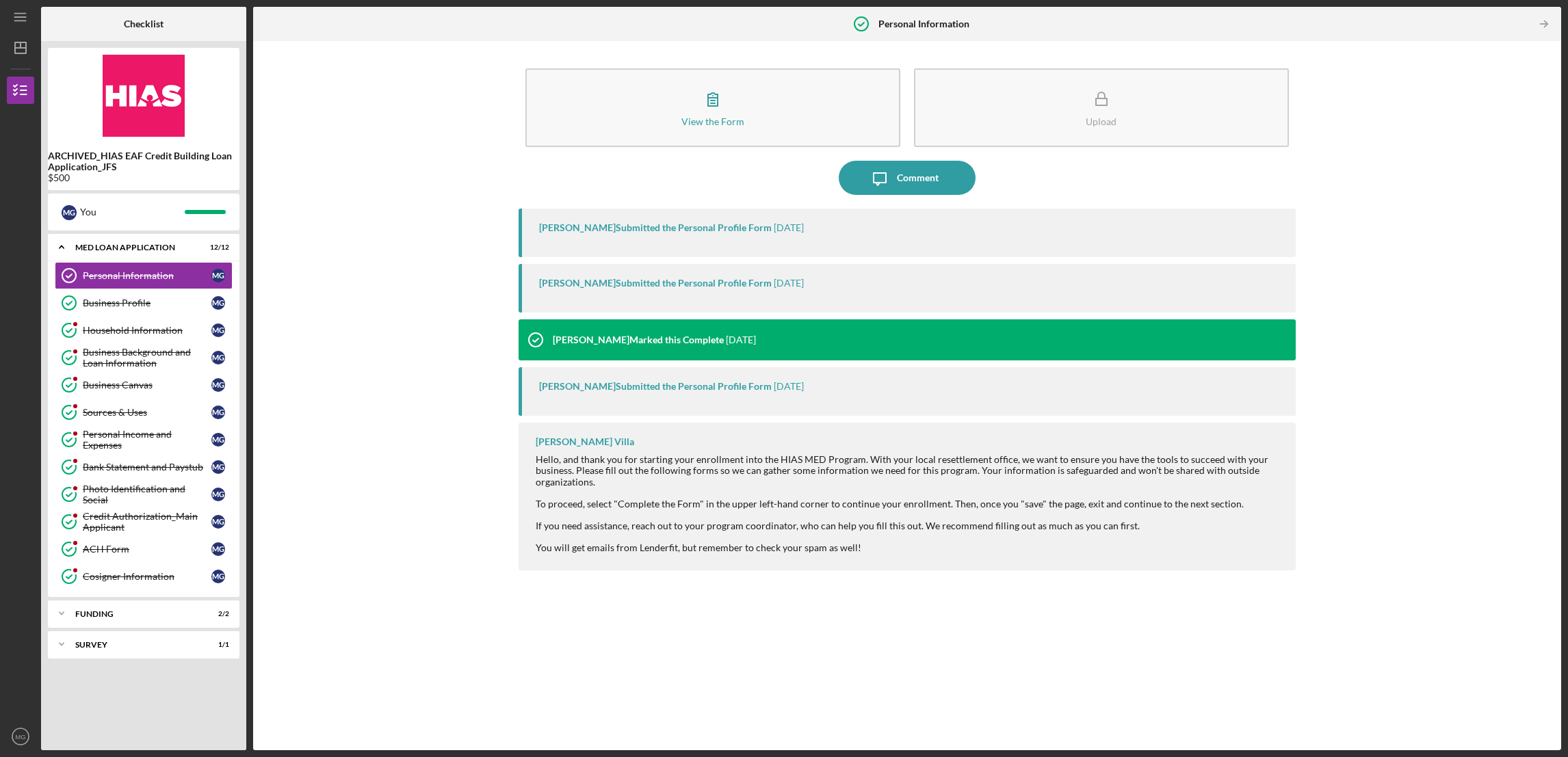
click at [866, 24] on icon "Personal Information" at bounding box center [861, 24] width 34 height 34
click at [142, 275] on div "Personal Information" at bounding box center [147, 276] width 129 height 11
click at [129, 304] on div "Business Profile" at bounding box center [147, 303] width 129 height 11
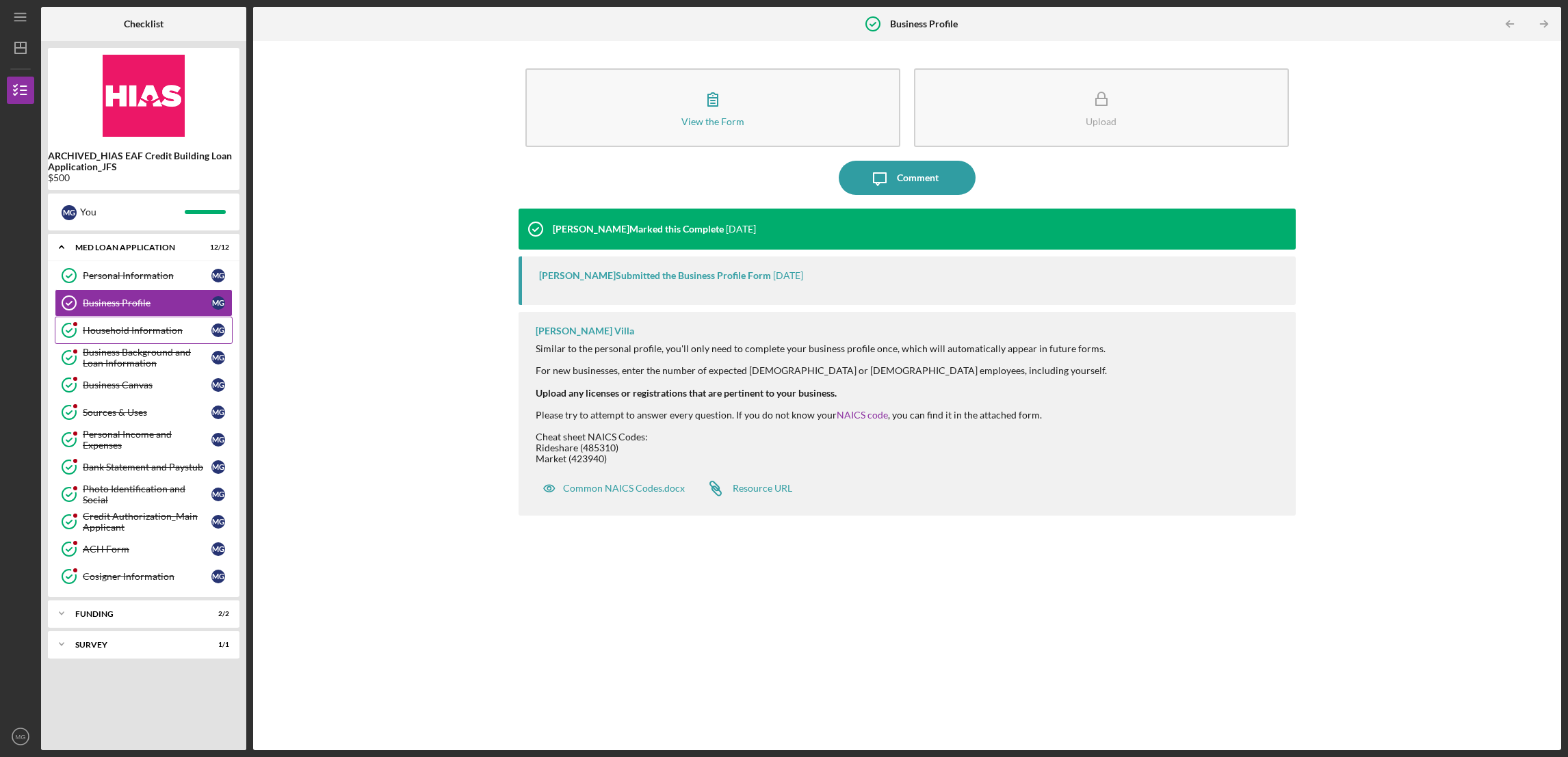
click at [119, 326] on div "Household Information" at bounding box center [147, 330] width 129 height 11
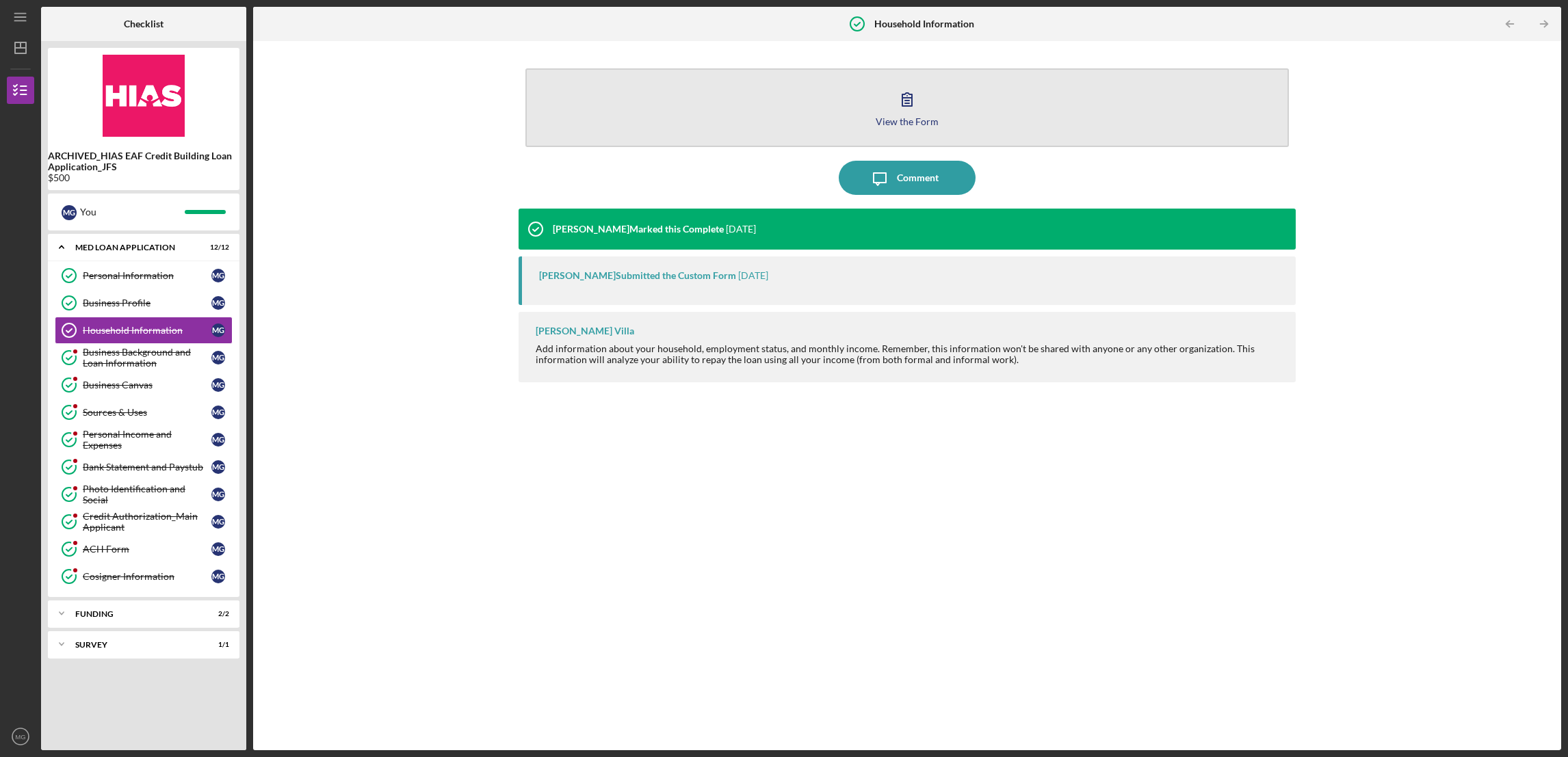
click at [894, 123] on div "View the Form" at bounding box center [907, 121] width 63 height 10
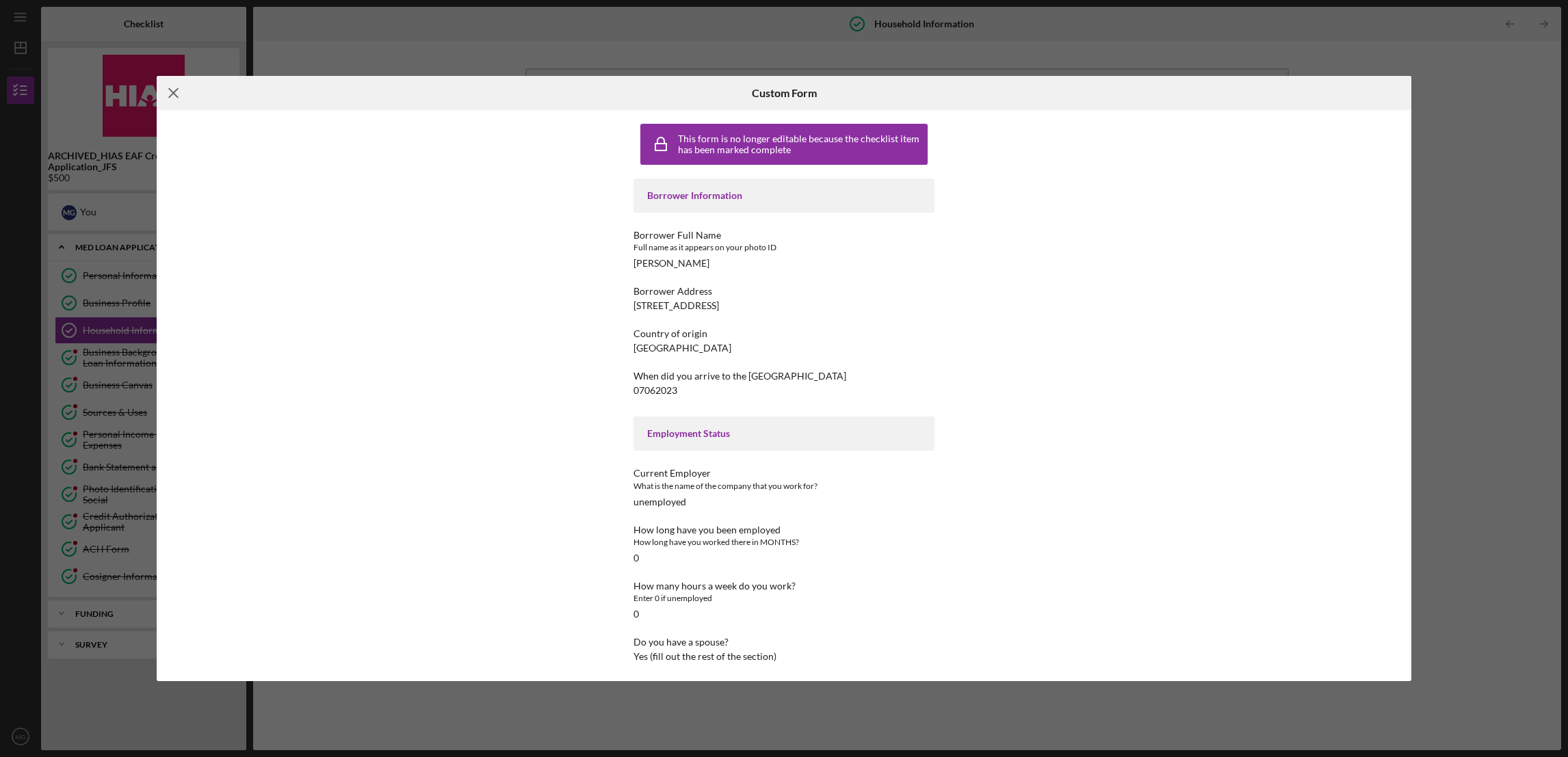
click at [171, 94] on line at bounding box center [173, 92] width 9 height 9
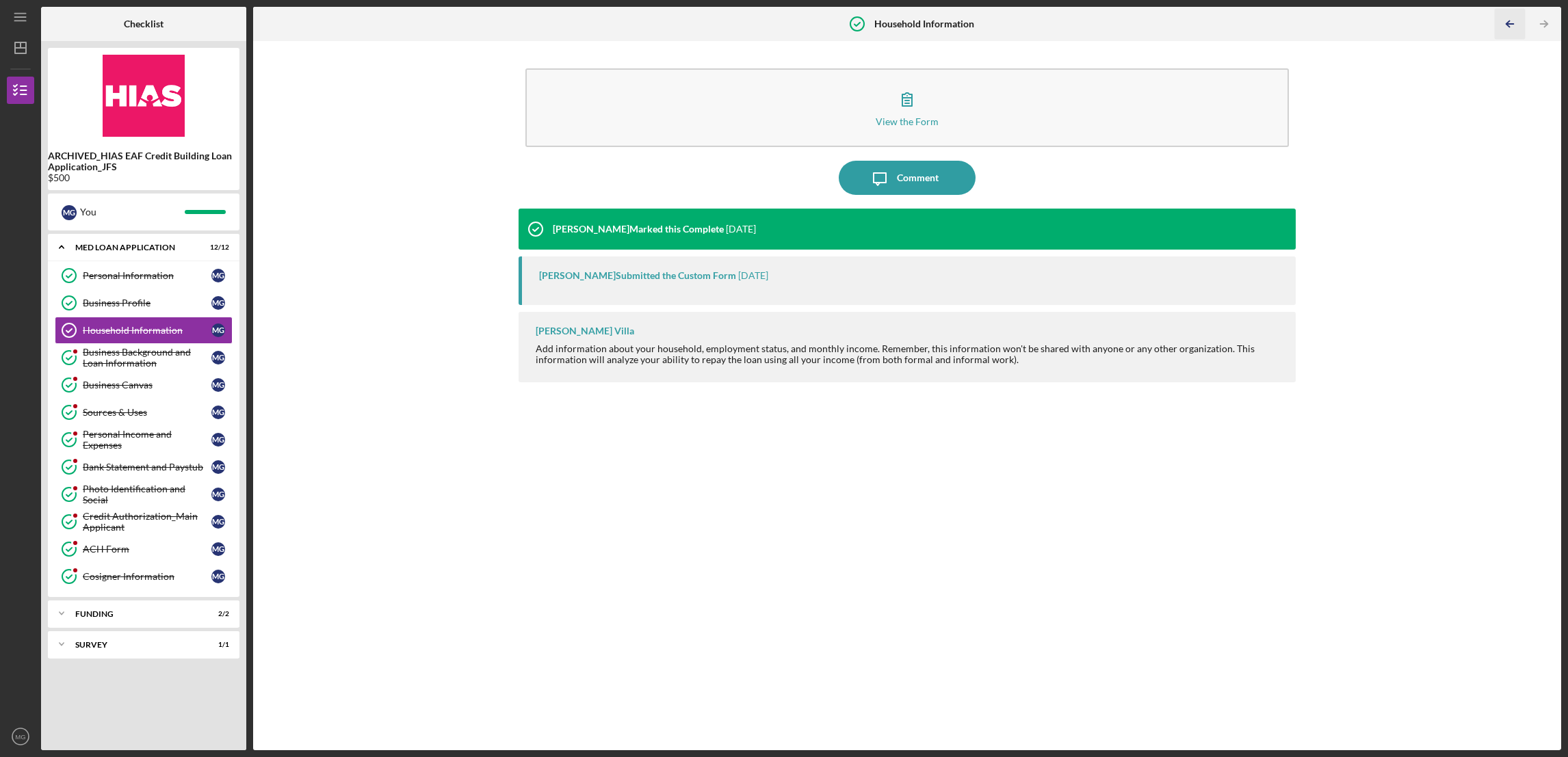
click at [1520, 30] on icon "Icon/Table Pagination Arrow" at bounding box center [1509, 24] width 31 height 31
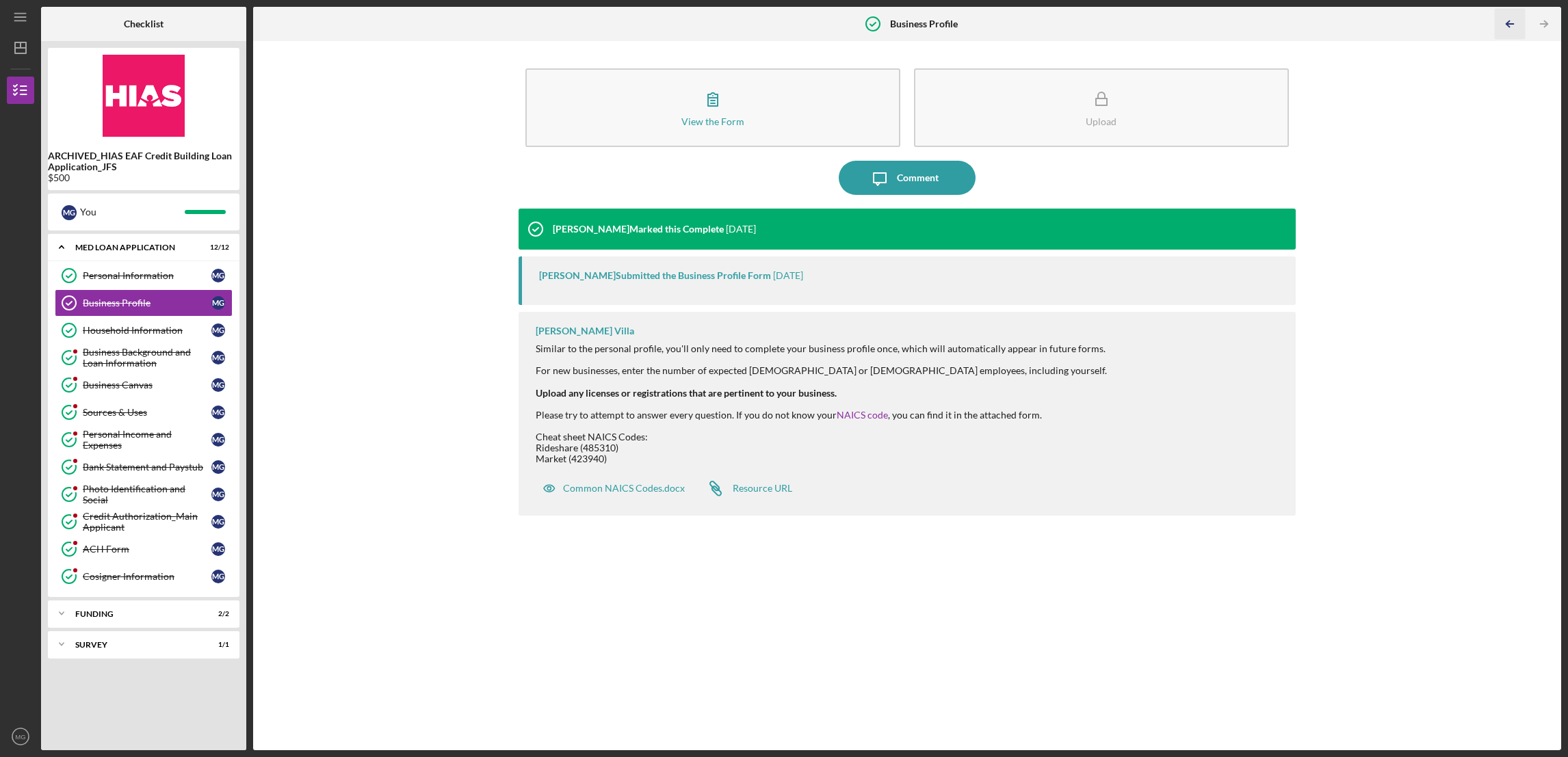
click at [1511, 30] on icon "Icon/Table Pagination Arrow" at bounding box center [1509, 24] width 31 height 31
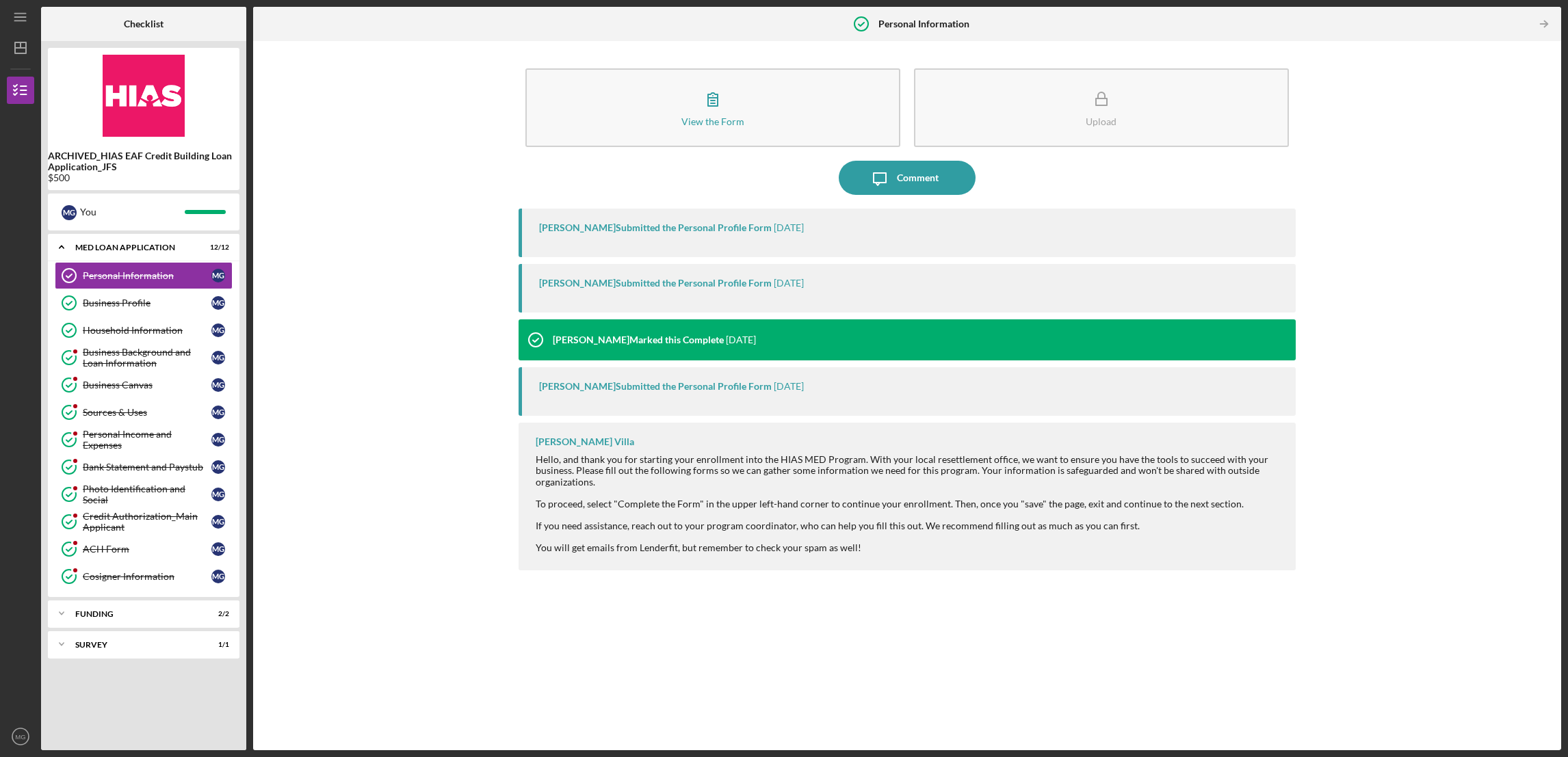
click at [1511, 30] on div at bounding box center [1513, 23] width 27 height 27
click at [92, 245] on div "MED Loan Application" at bounding box center [148, 248] width 147 height 8
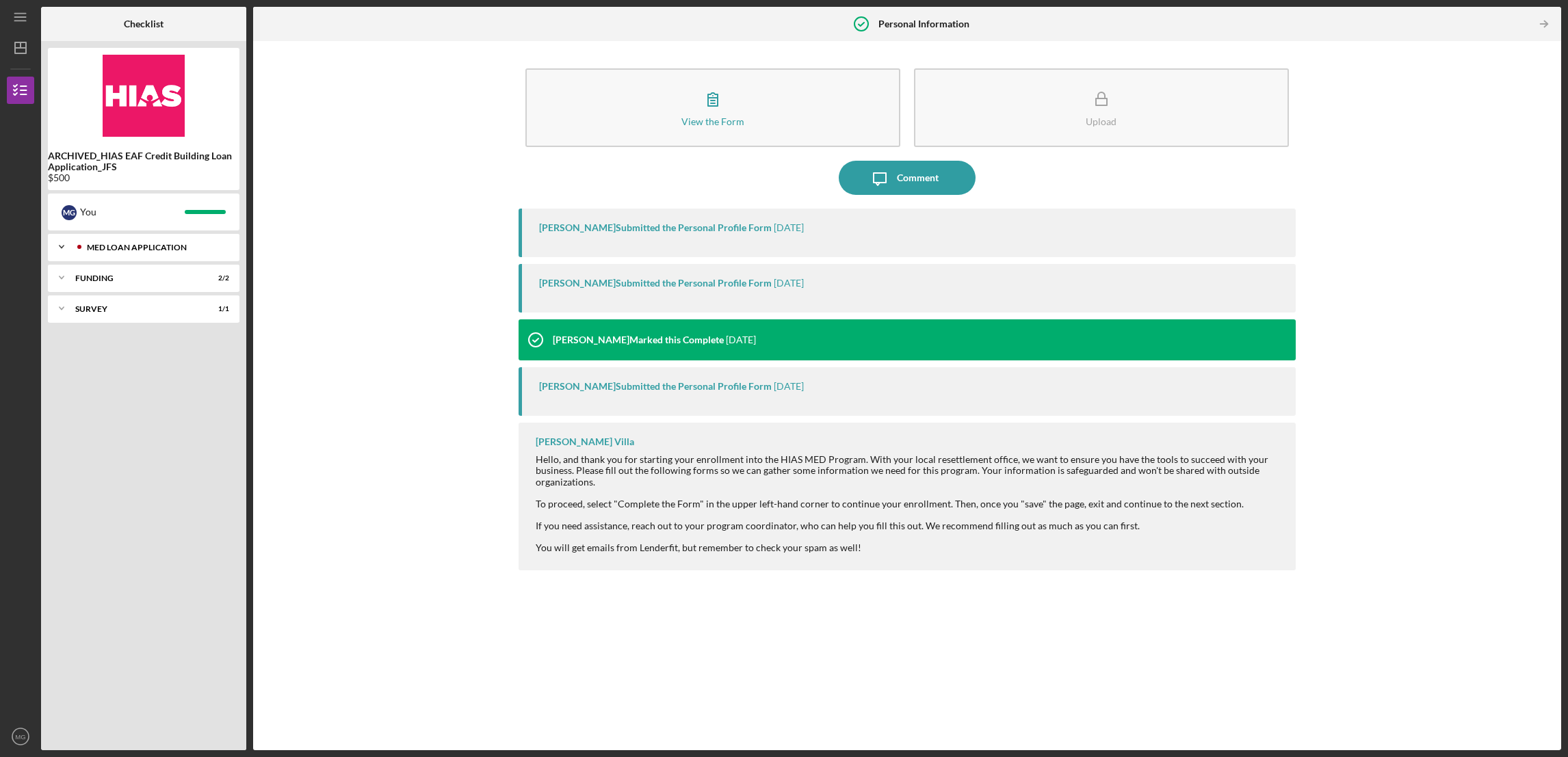
click at [123, 245] on div "MED Loan Application" at bounding box center [155, 248] width 136 height 8
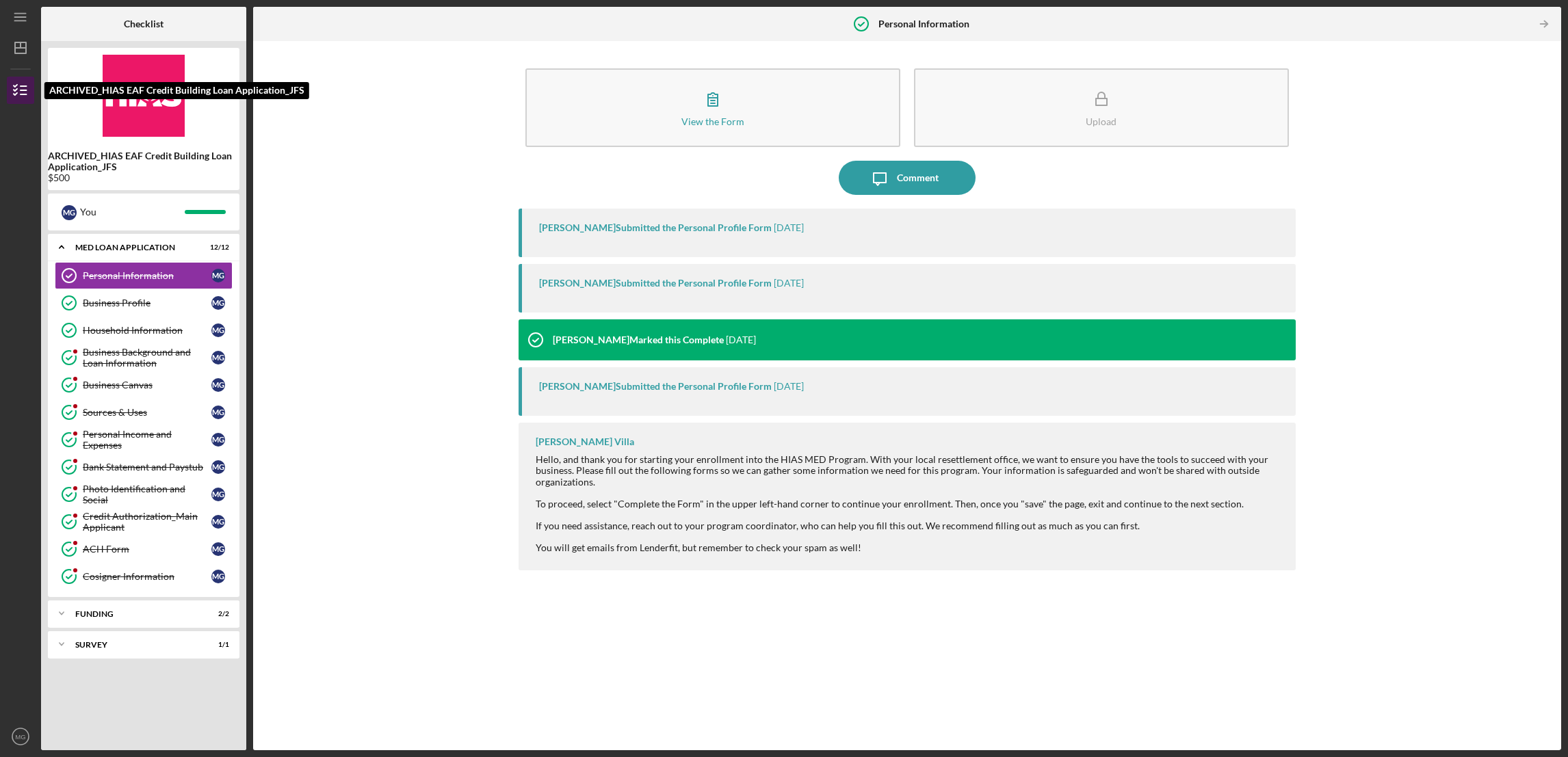
click at [14, 95] on polyline "button" at bounding box center [15, 94] width 3 height 2
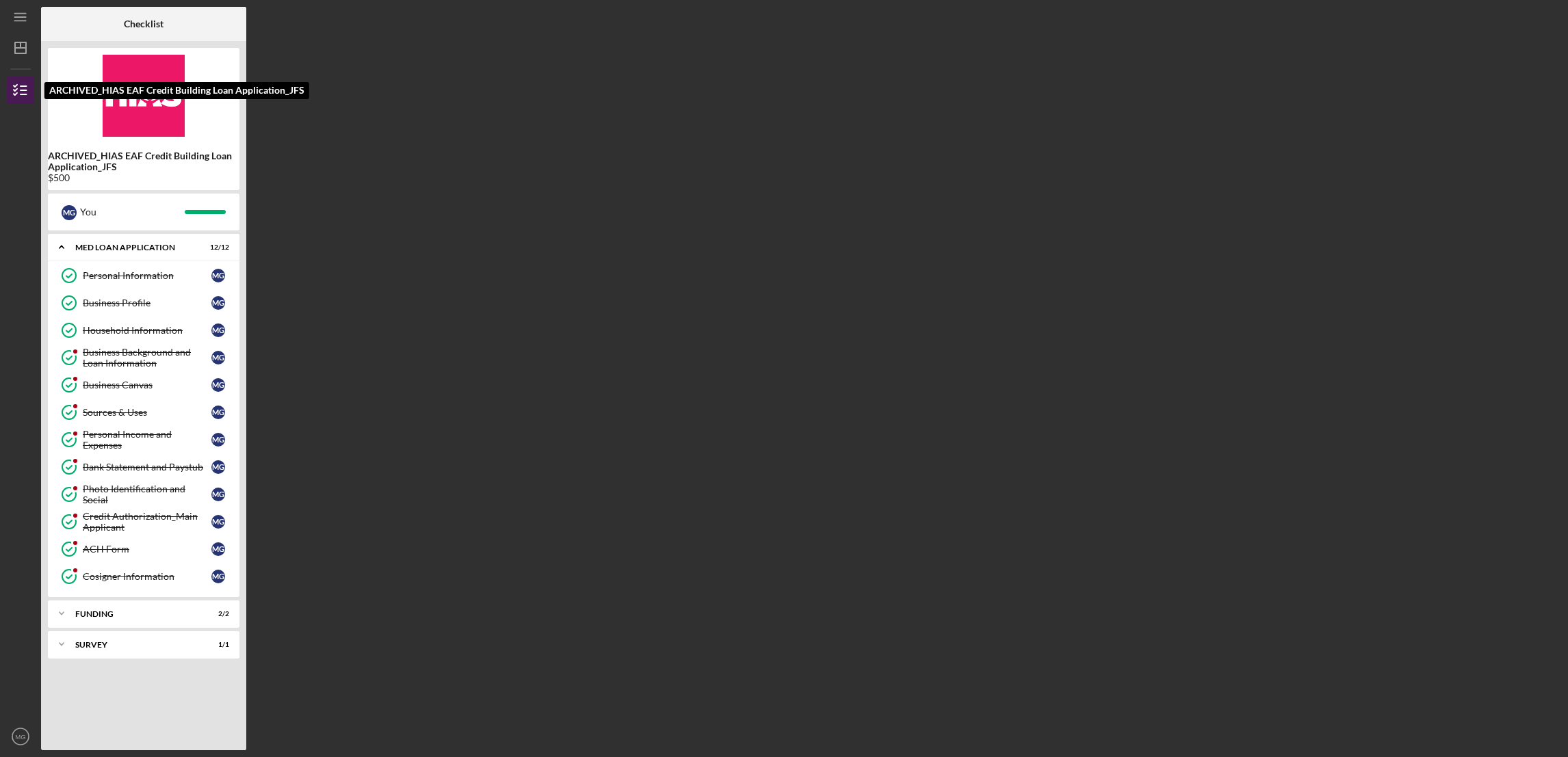
click at [18, 90] on icon "button" at bounding box center [20, 90] width 34 height 34
click at [112, 245] on div "MED Loan Application" at bounding box center [148, 248] width 147 height 8
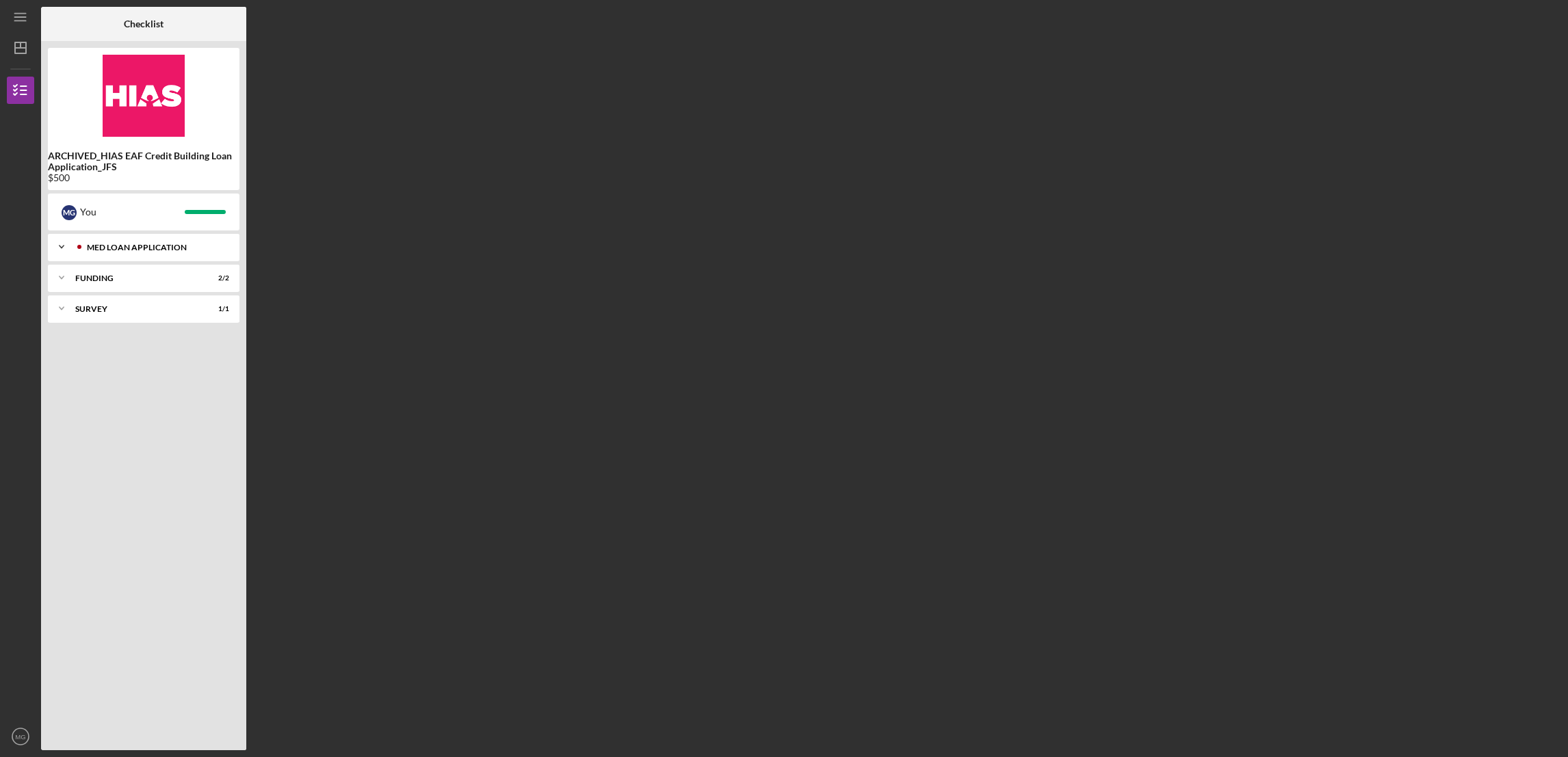
click at [116, 244] on div "MED Loan Application" at bounding box center [155, 248] width 136 height 8
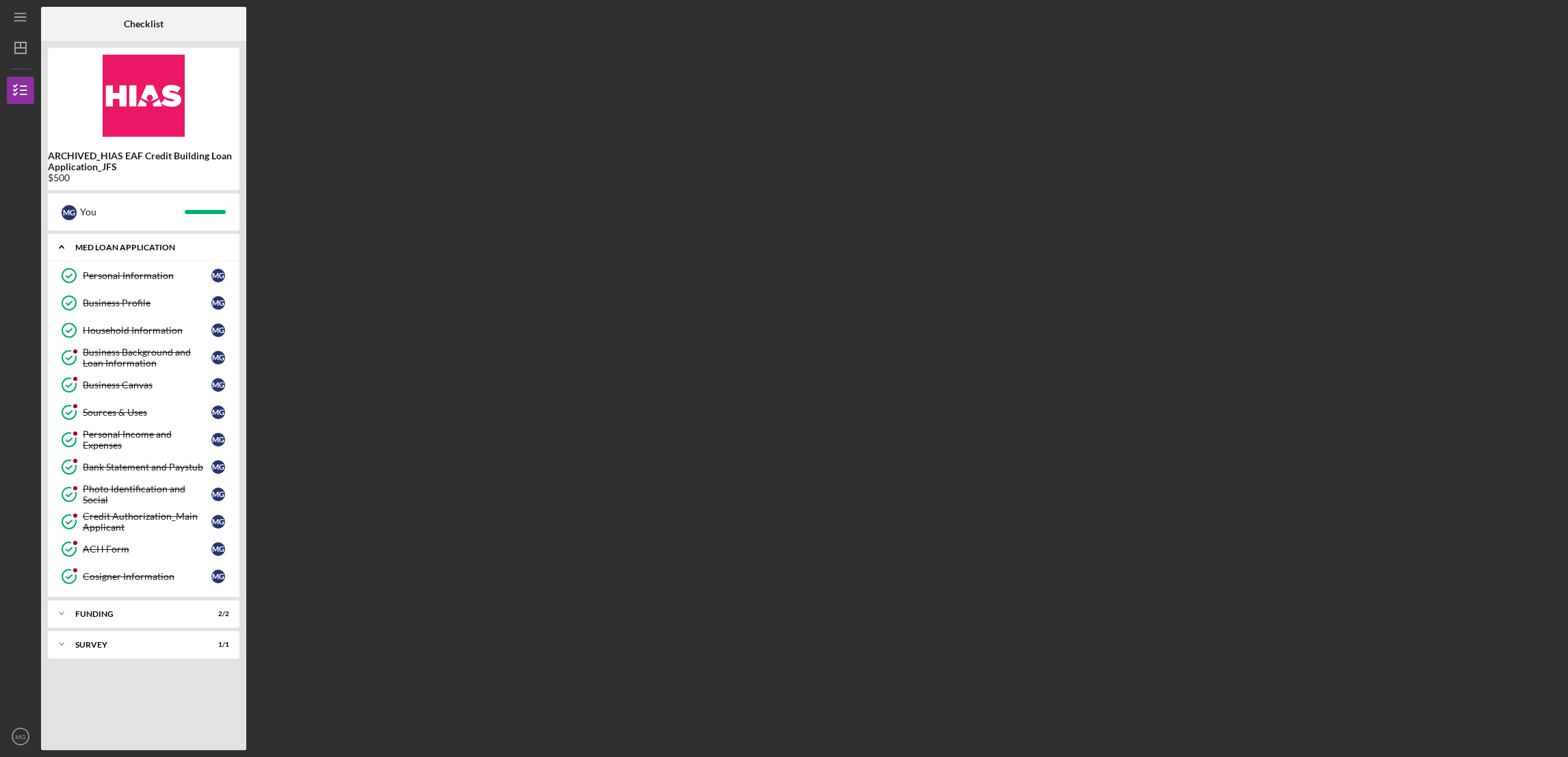
click at [116, 244] on div "MED Loan Application" at bounding box center [148, 248] width 147 height 8
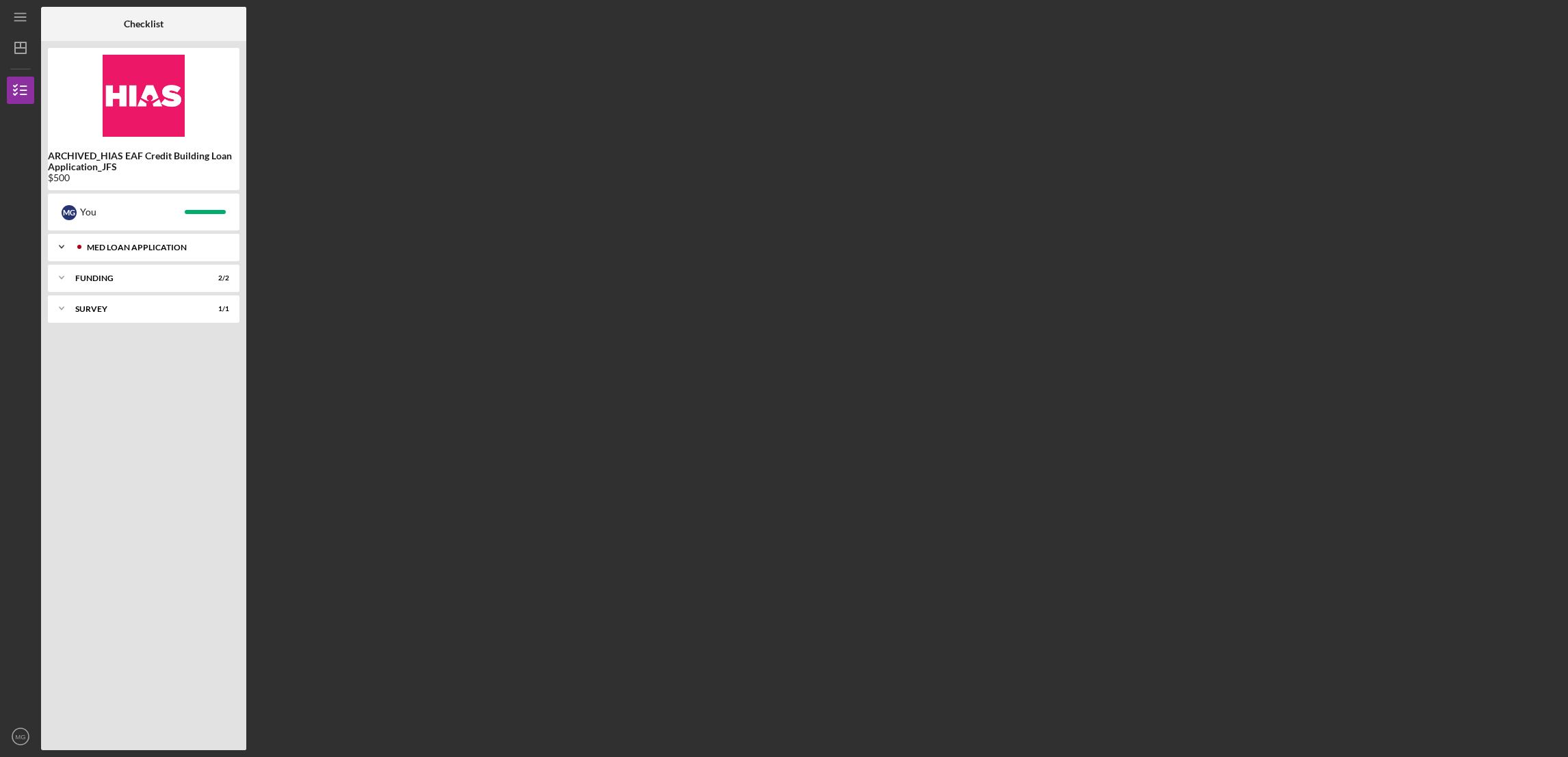
click at [145, 251] on div "MED Loan Application" at bounding box center [155, 248] width 136 height 8
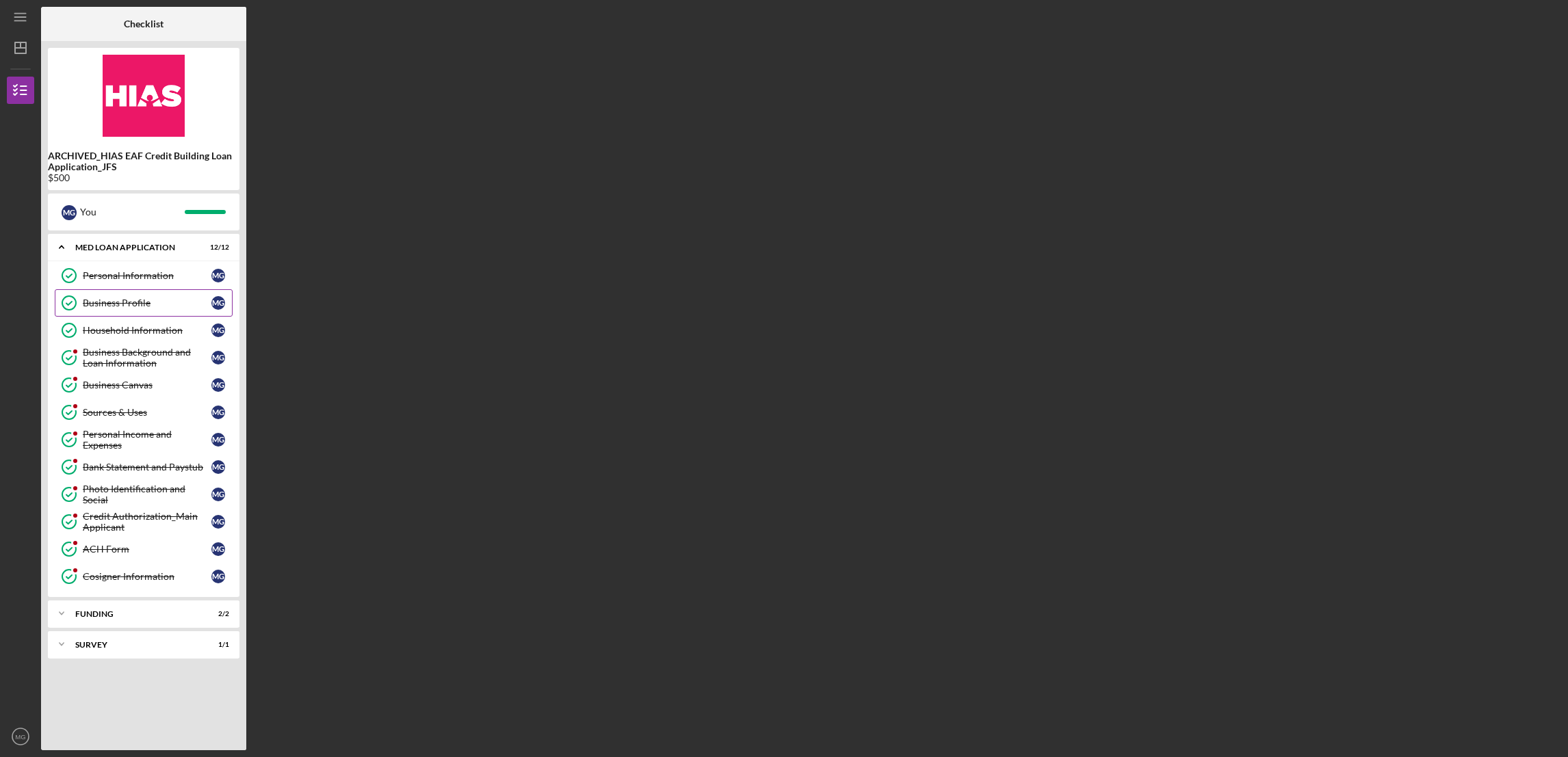
click at [134, 308] on div "Business Profile" at bounding box center [147, 303] width 129 height 11
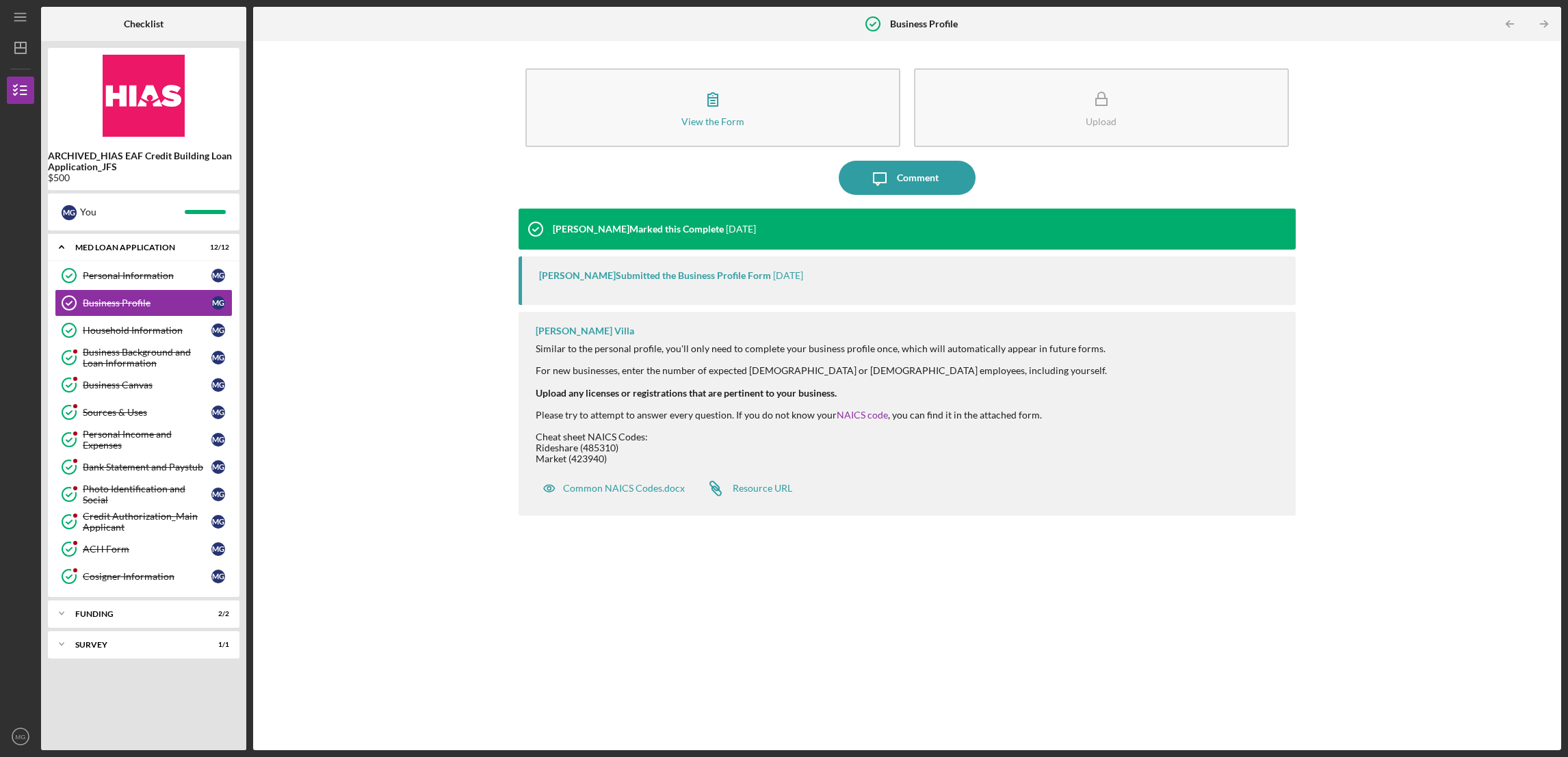
click at [629, 275] on div "Odell Palacio Submitted the Business Profile Form" at bounding box center [655, 276] width 232 height 11
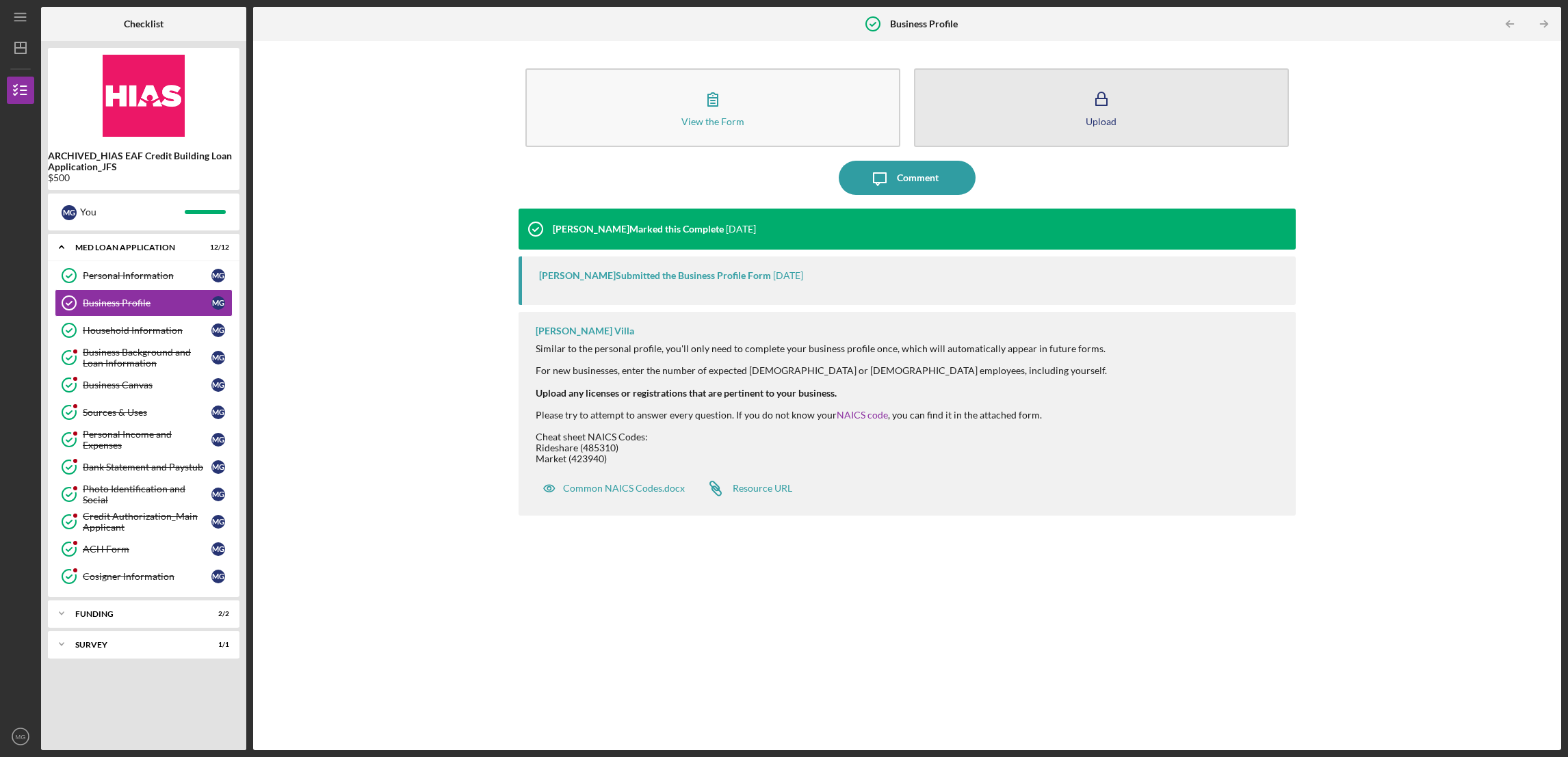
click at [1092, 121] on div "Upload" at bounding box center [1101, 121] width 31 height 10
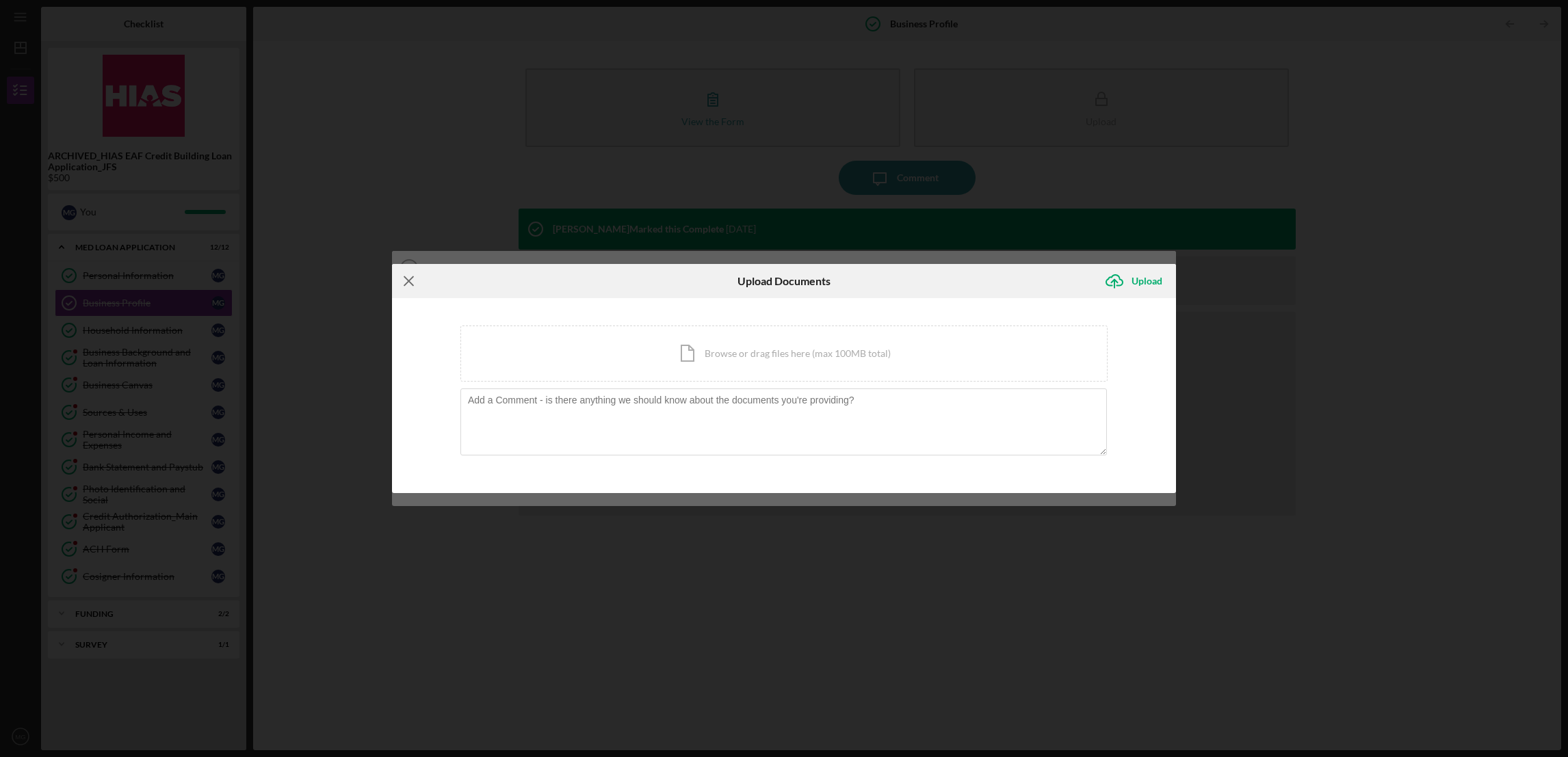
click at [413, 279] on icon "Icon/Menu Close" at bounding box center [409, 281] width 34 height 34
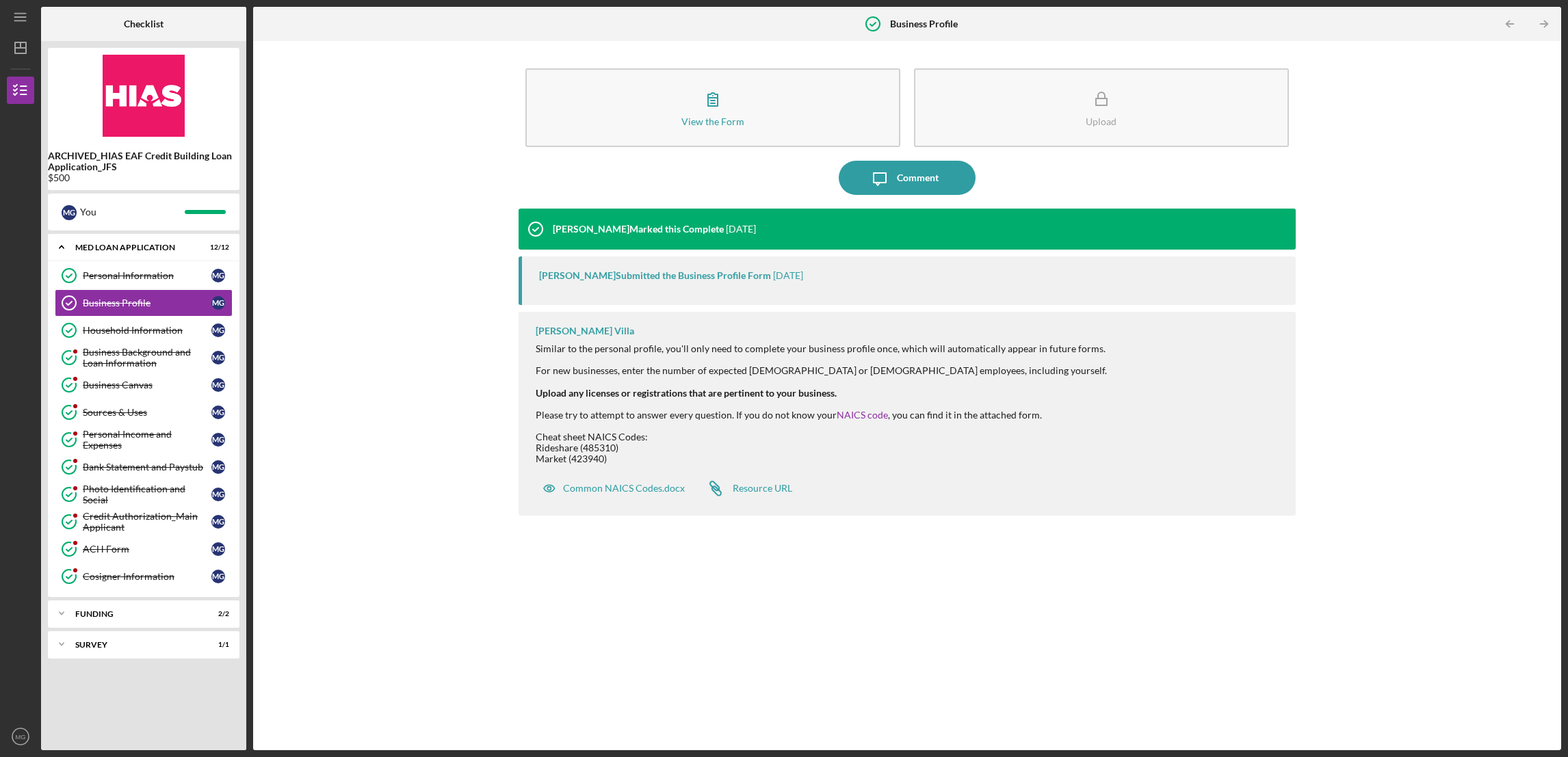
click at [108, 173] on div "$500" at bounding box center [144, 178] width 192 height 11
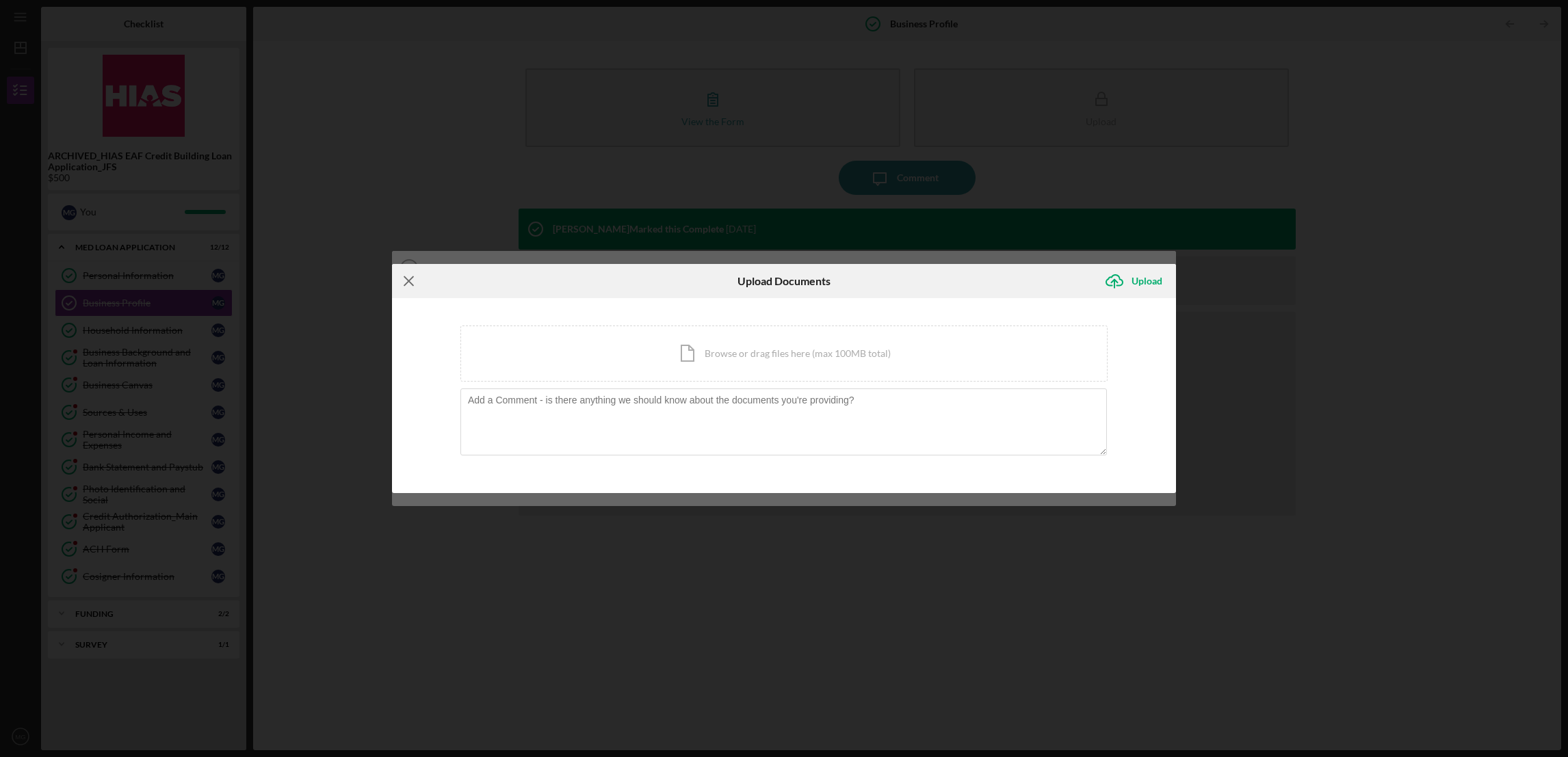
click at [407, 283] on icon "Icon/Menu Close" at bounding box center [409, 281] width 34 height 34
